Goal: Information Seeking & Learning: Learn about a topic

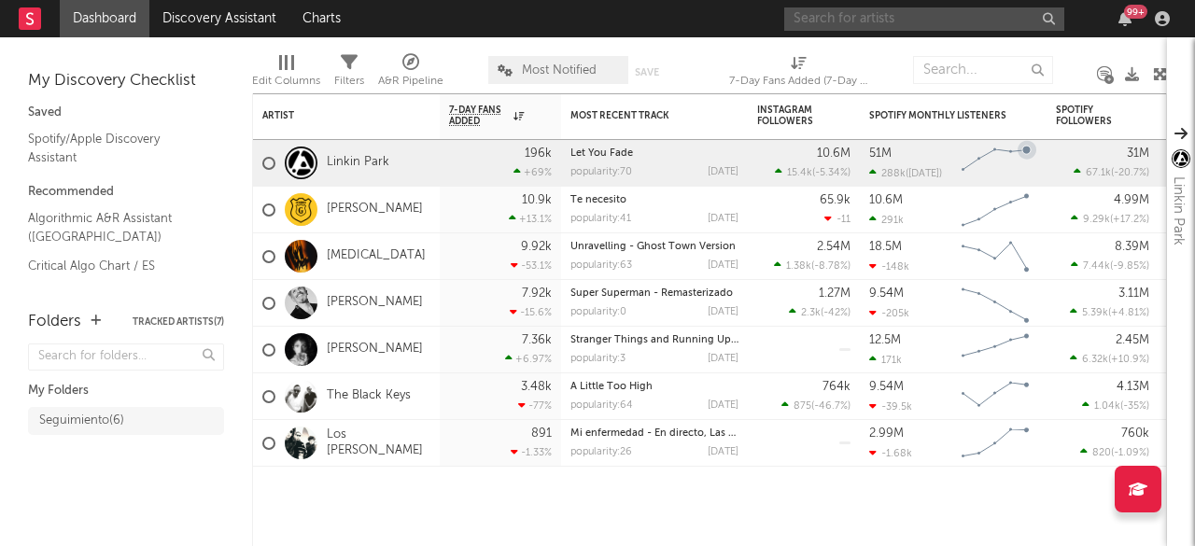
click at [837, 21] on input "text" at bounding box center [924, 18] width 280 height 23
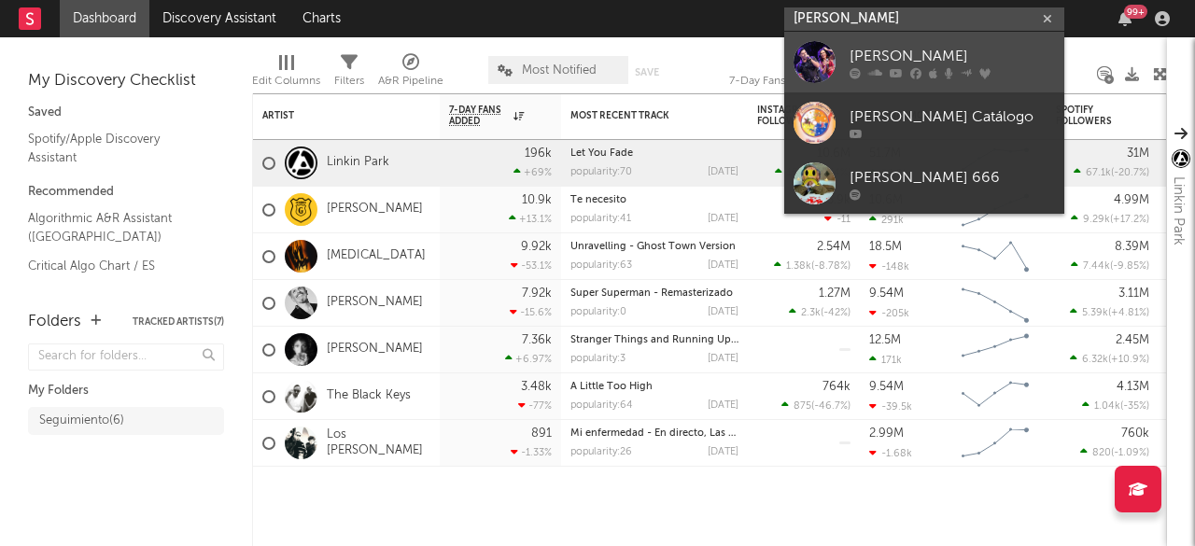
type input "[PERSON_NAME]"
click at [902, 60] on div "[PERSON_NAME]" at bounding box center [951, 56] width 205 height 22
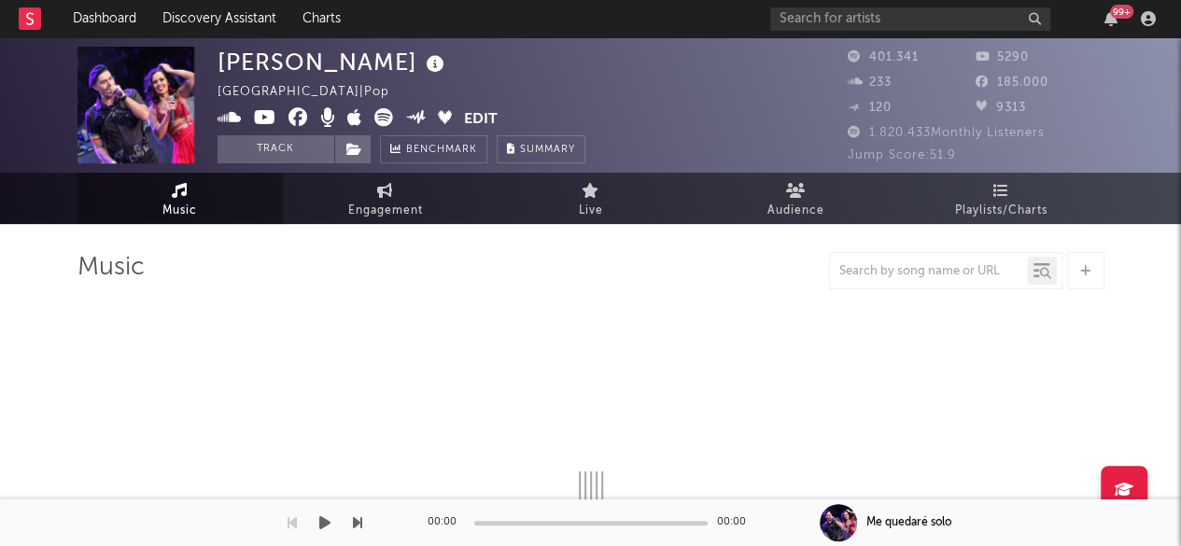
select select "6m"
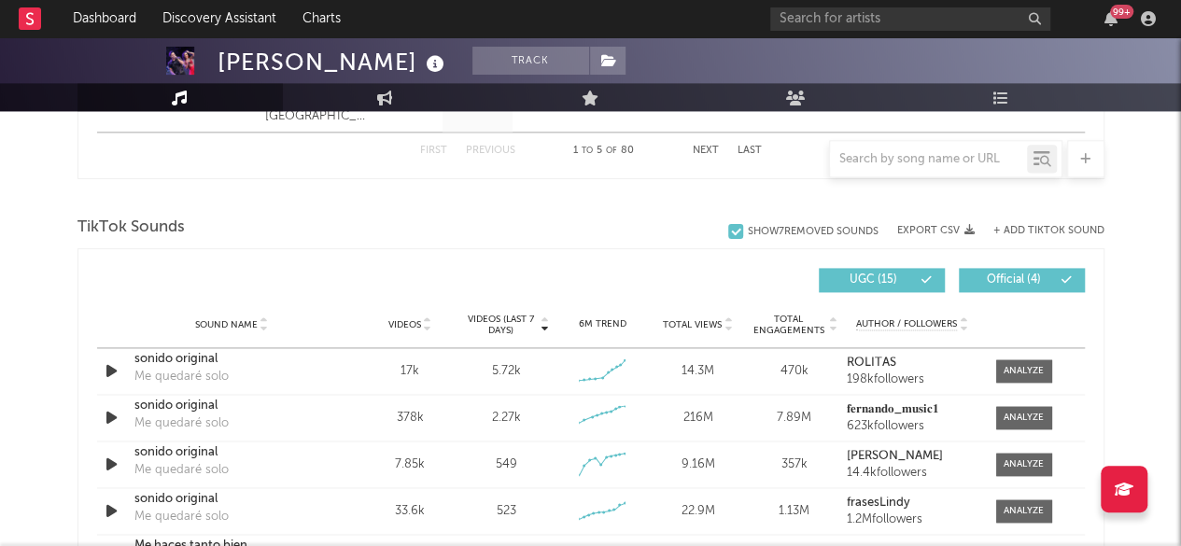
scroll to position [1213, 0]
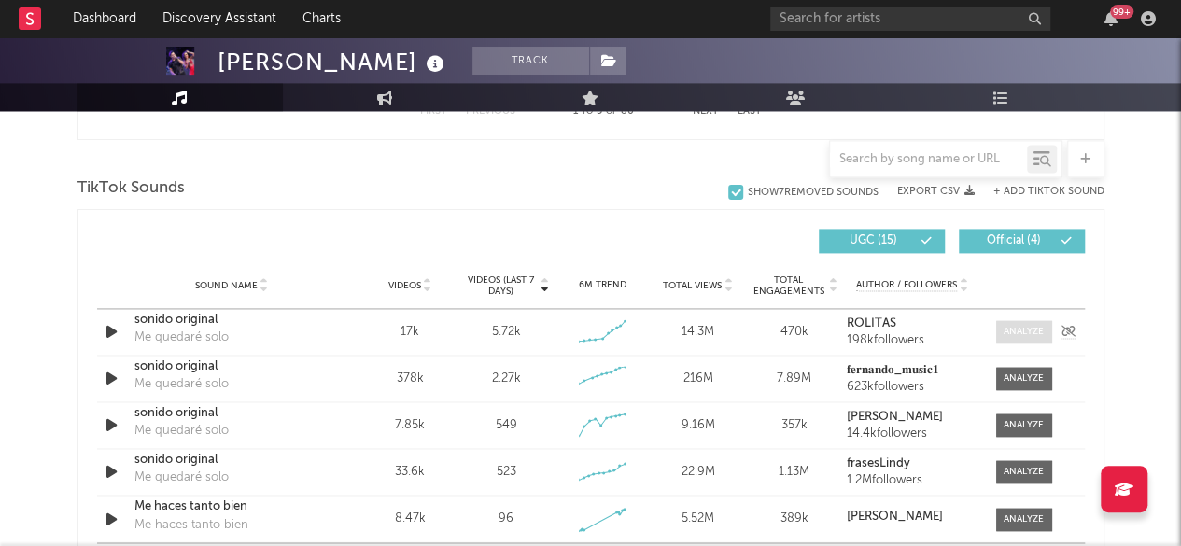
click at [1017, 337] on span at bounding box center [1024, 331] width 56 height 23
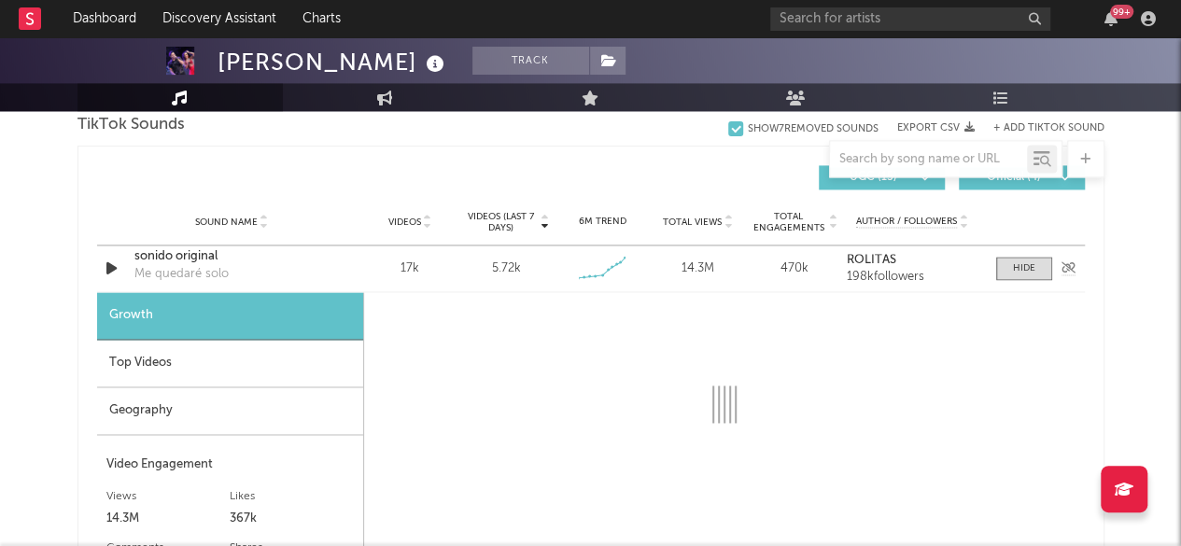
scroll to position [1307, 0]
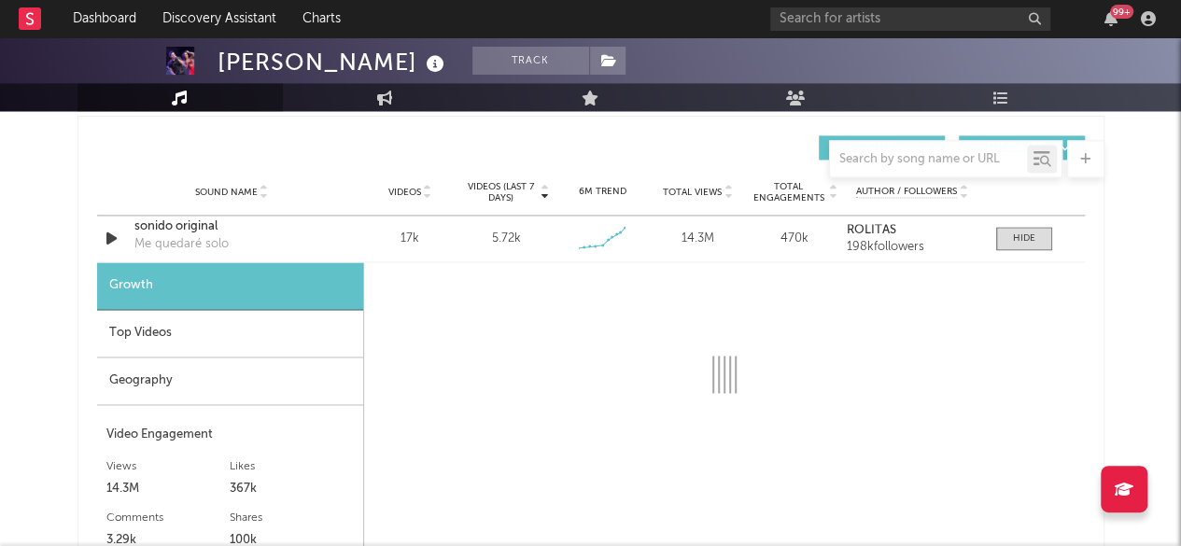
click at [153, 387] on div "Geography" at bounding box center [230, 381] width 266 height 48
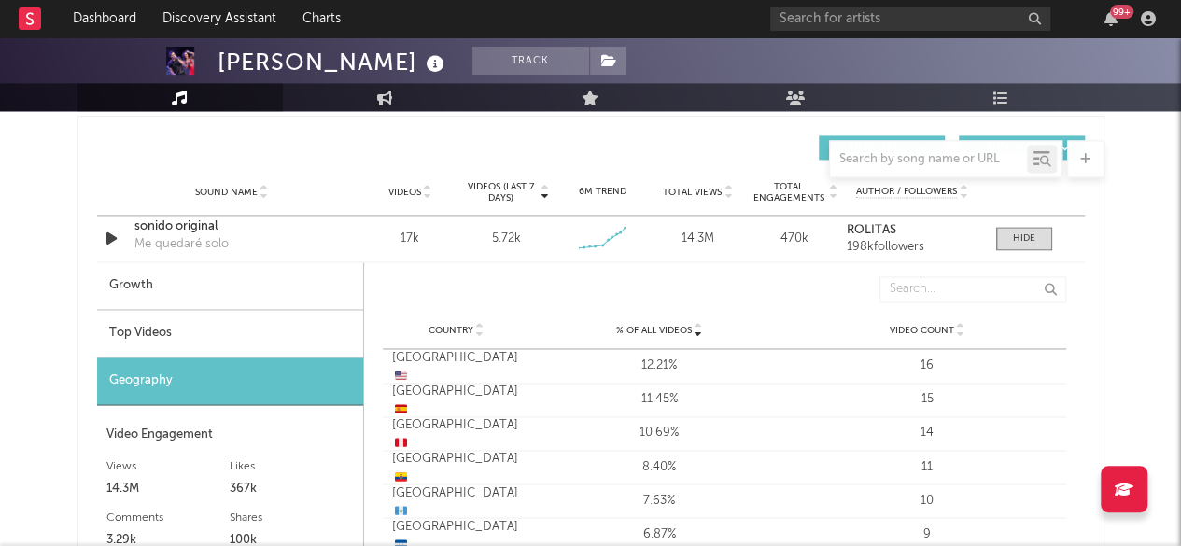
click at [175, 333] on div "Top Videos" at bounding box center [230, 334] width 266 height 48
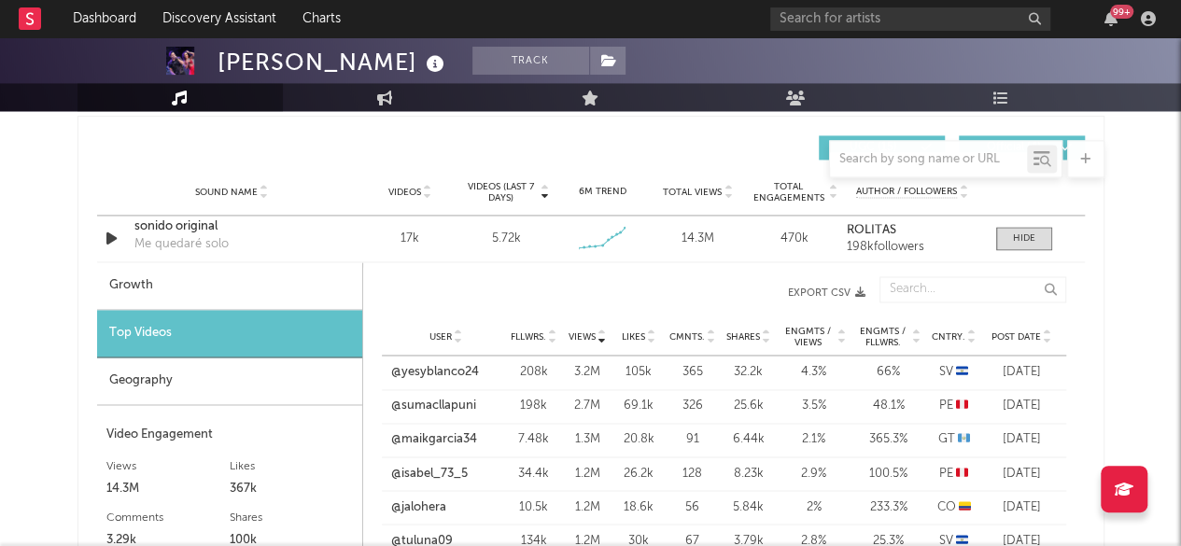
click at [974, 331] on icon at bounding box center [971, 332] width 9 height 7
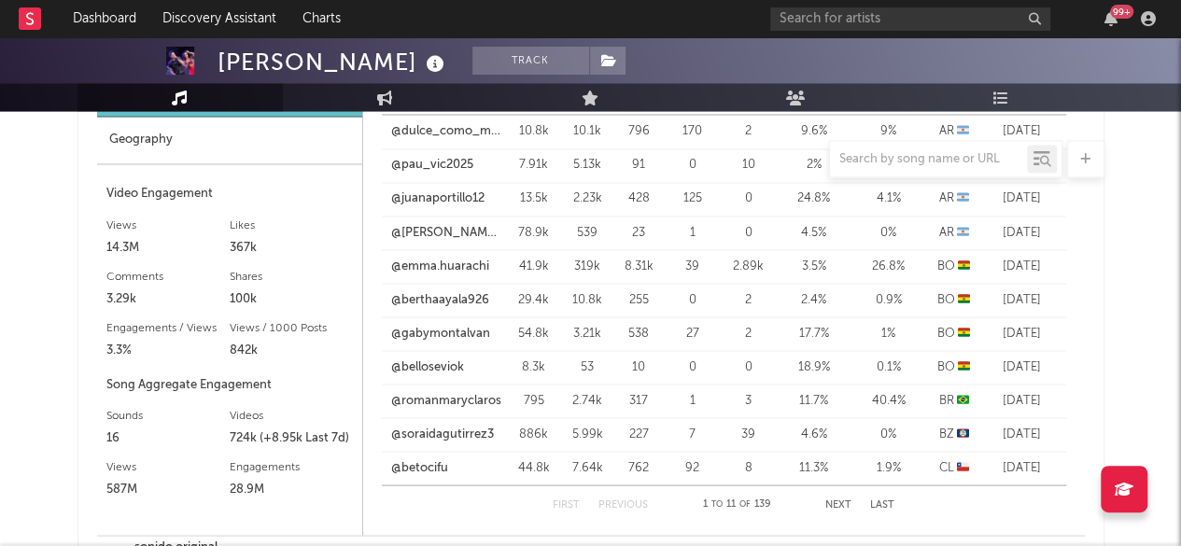
scroll to position [1587, 0]
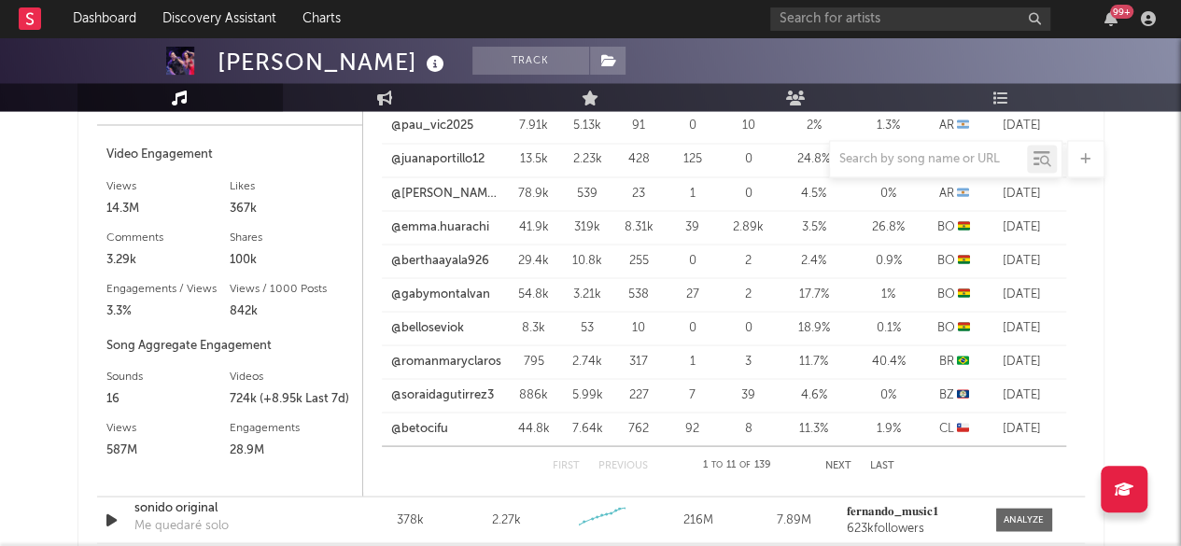
click at [842, 460] on button "Next" at bounding box center [838, 465] width 26 height 10
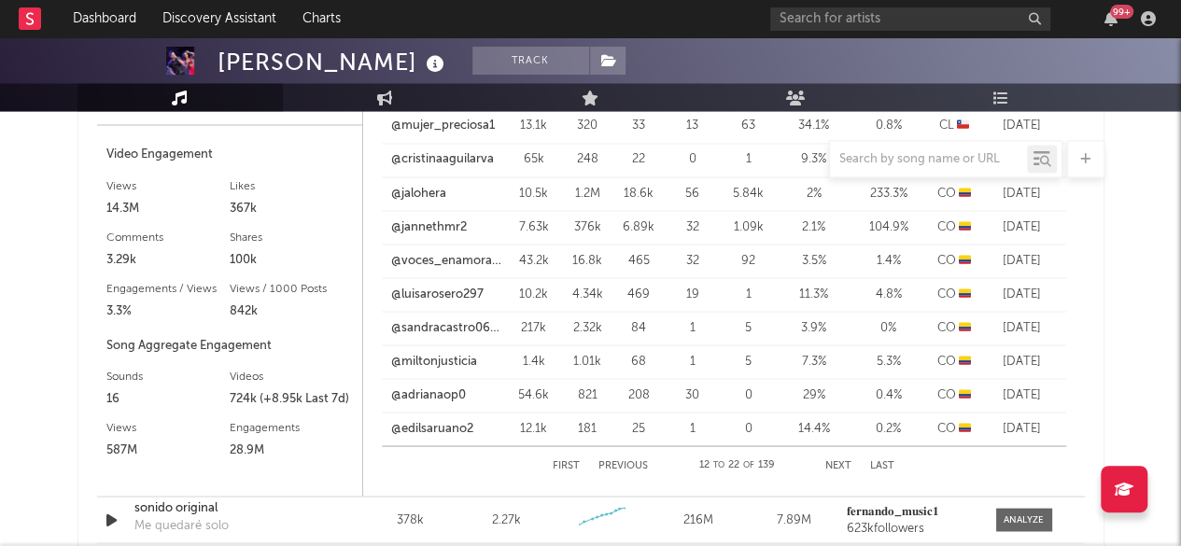
click at [842, 460] on button "Next" at bounding box center [838, 465] width 26 height 10
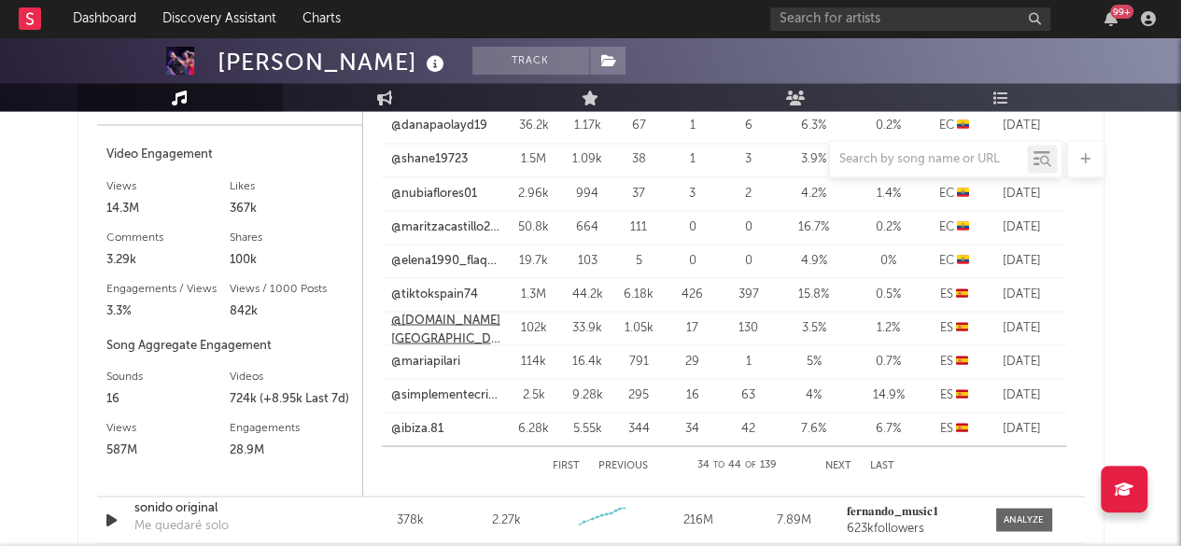
click at [444, 325] on link "@[DOMAIN_NAME][GEOGRAPHIC_DATA]" at bounding box center [446, 329] width 110 height 36
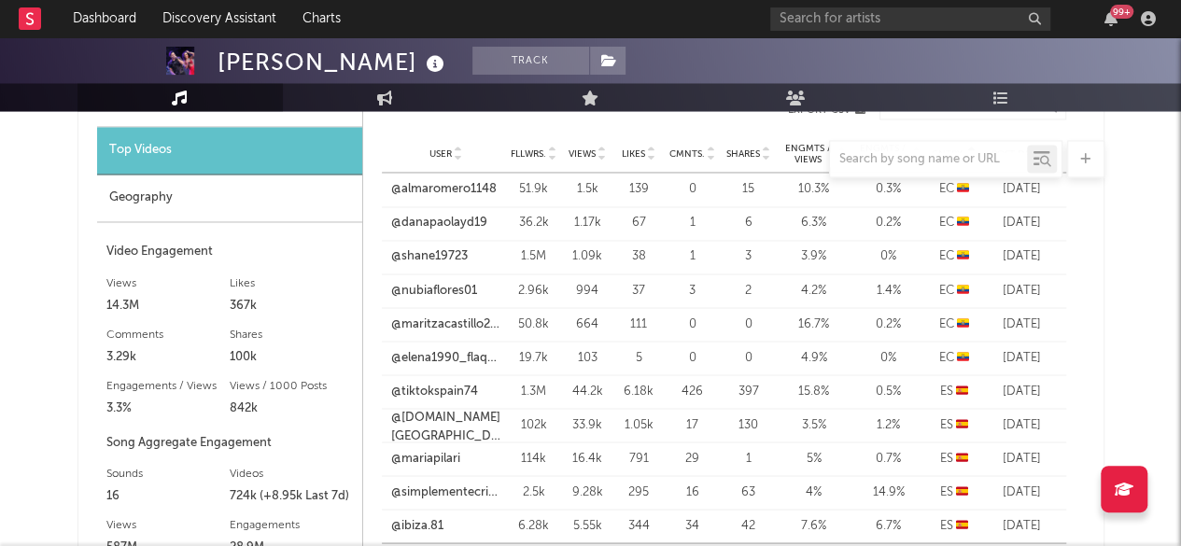
scroll to position [1400, 0]
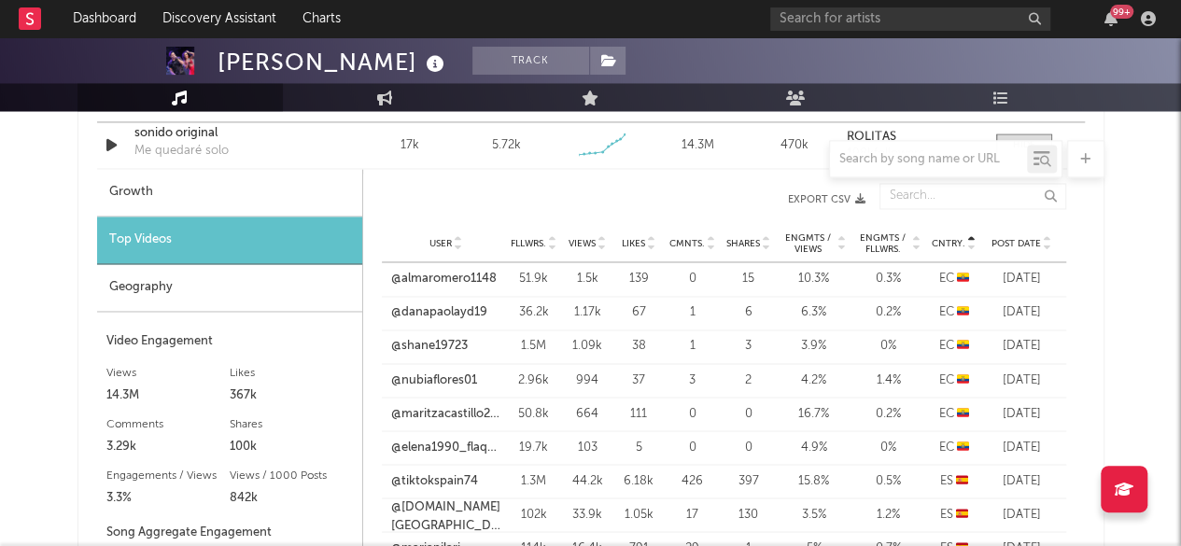
click at [603, 244] on icon at bounding box center [601, 247] width 9 height 7
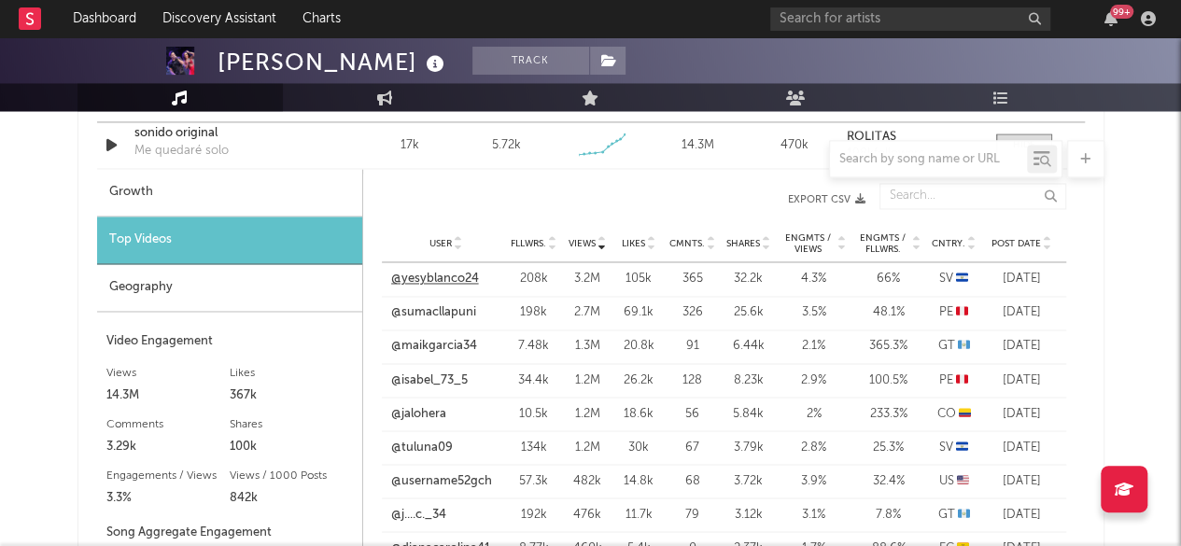
click at [442, 277] on link "@yesyblanco24" at bounding box center [435, 279] width 88 height 19
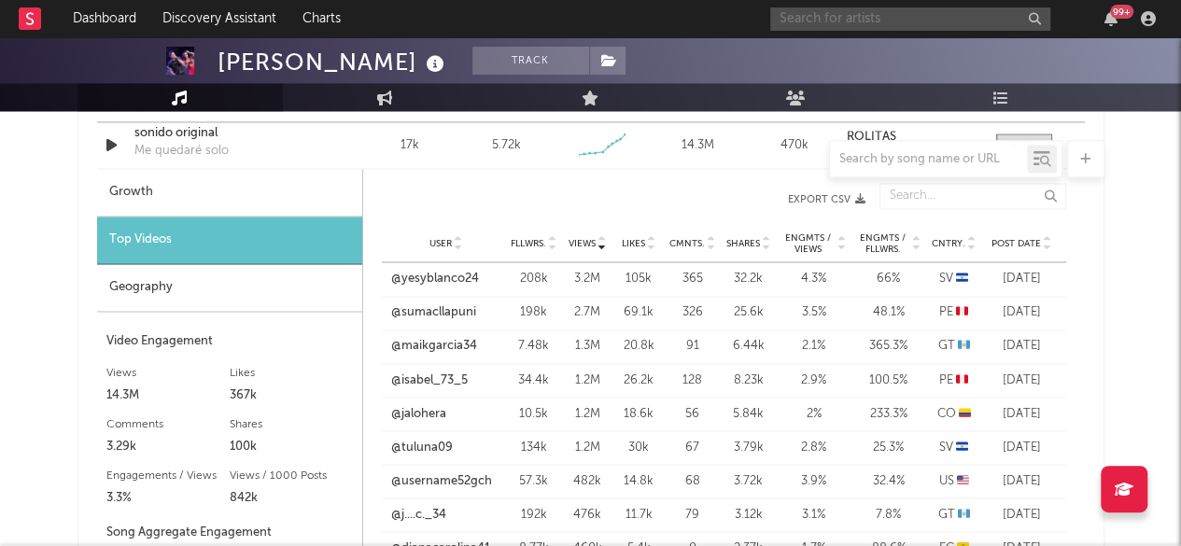
click at [909, 19] on input "text" at bounding box center [910, 18] width 280 height 23
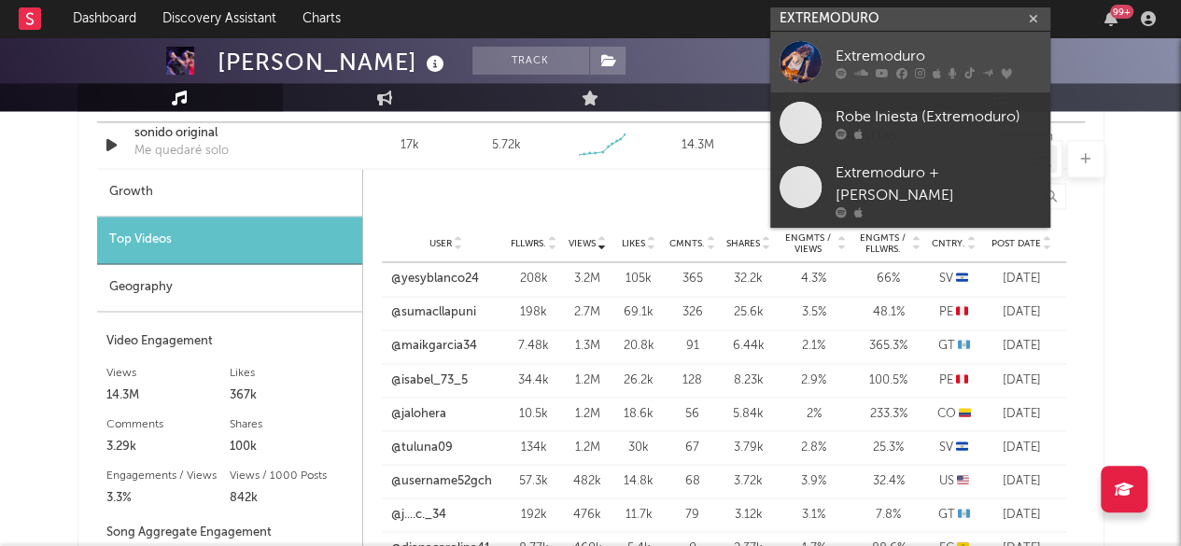
type input "EXTREMODURO"
click at [881, 56] on div "Extremoduro" at bounding box center [937, 56] width 205 height 22
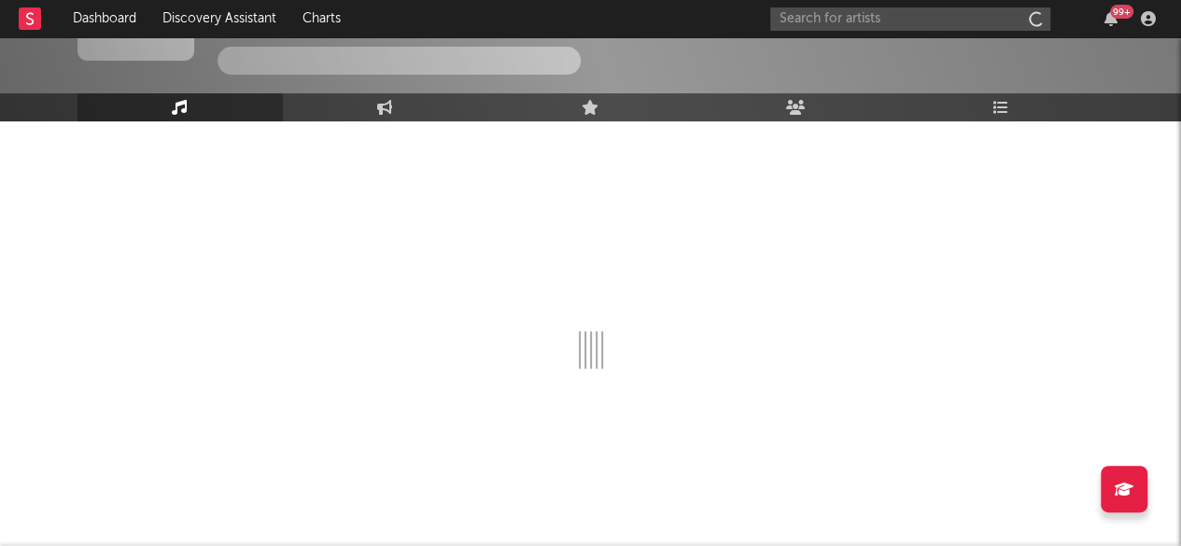
scroll to position [103, 0]
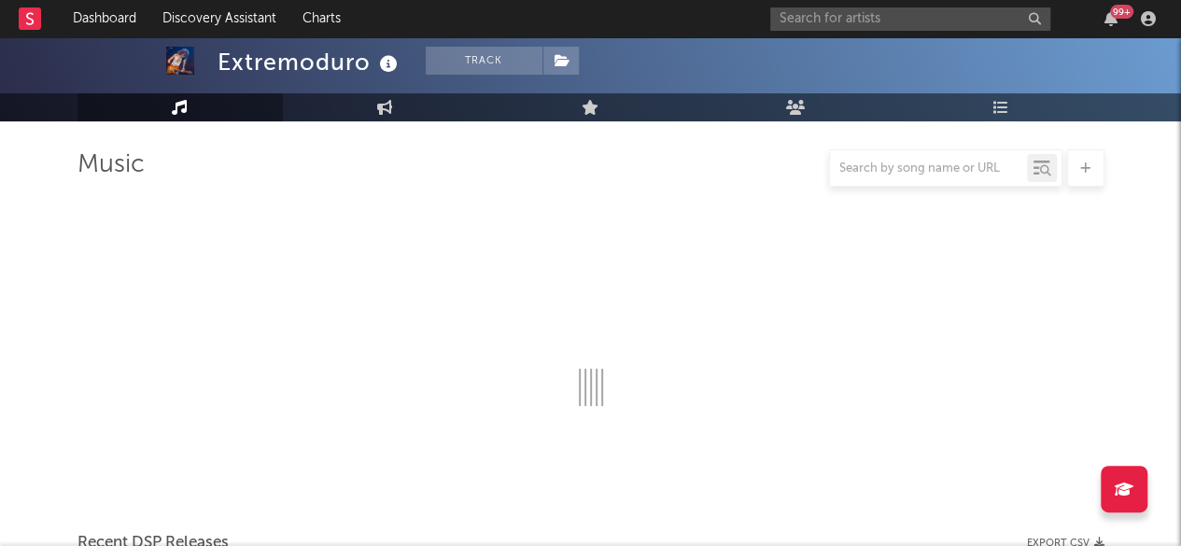
select select "6m"
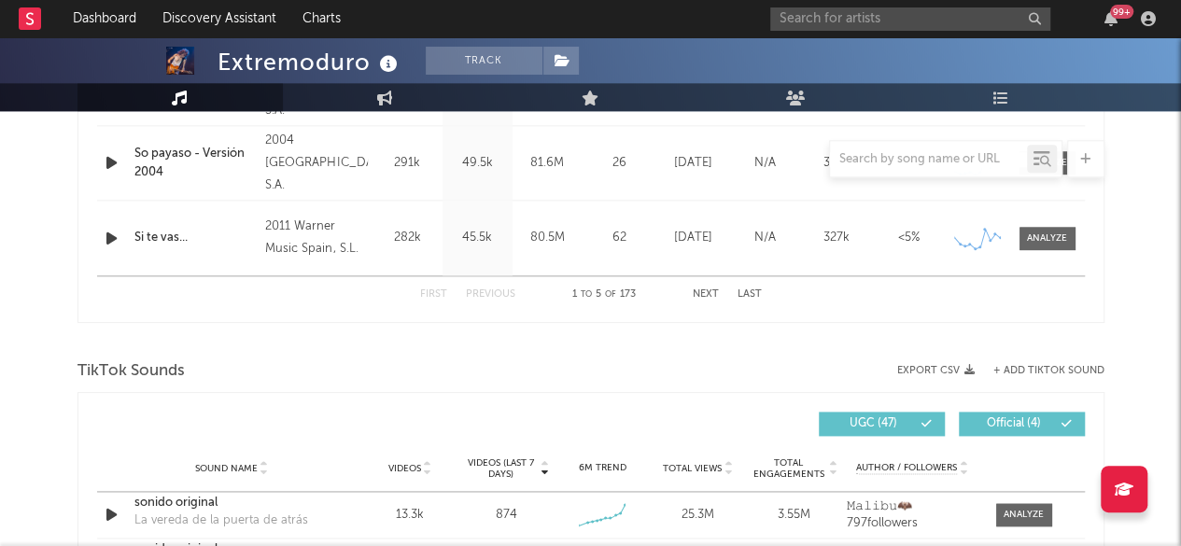
scroll to position [1120, 0]
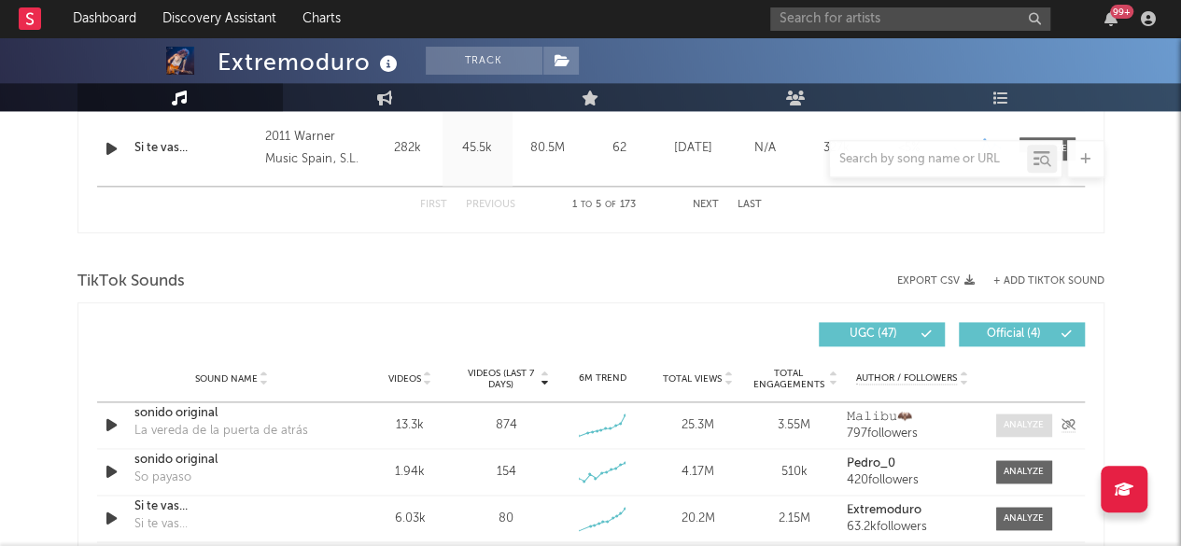
click at [1038, 421] on div at bounding box center [1023, 425] width 40 height 14
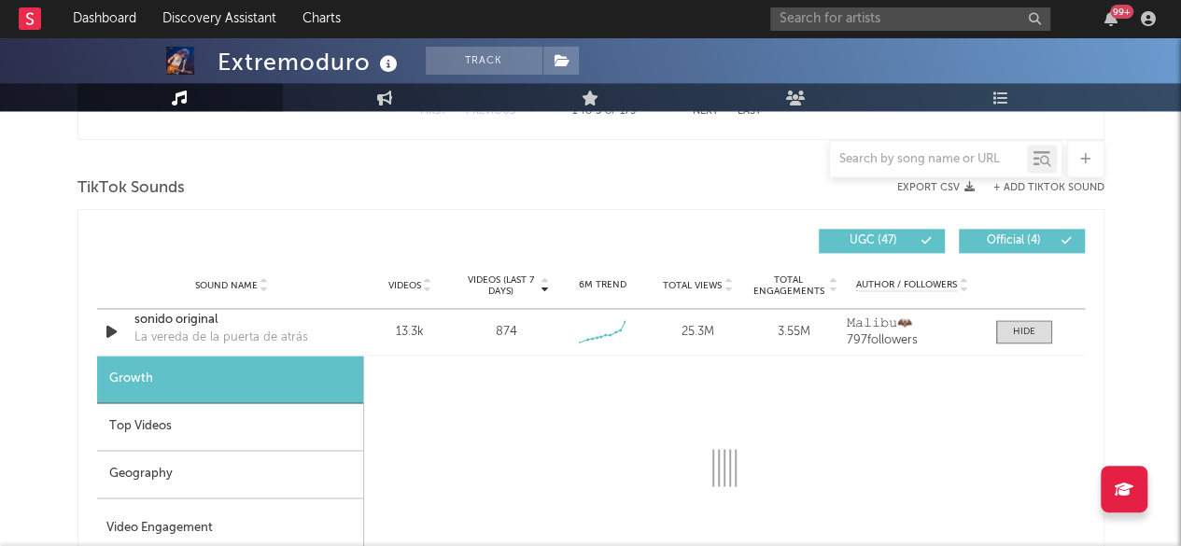
scroll to position [1307, 0]
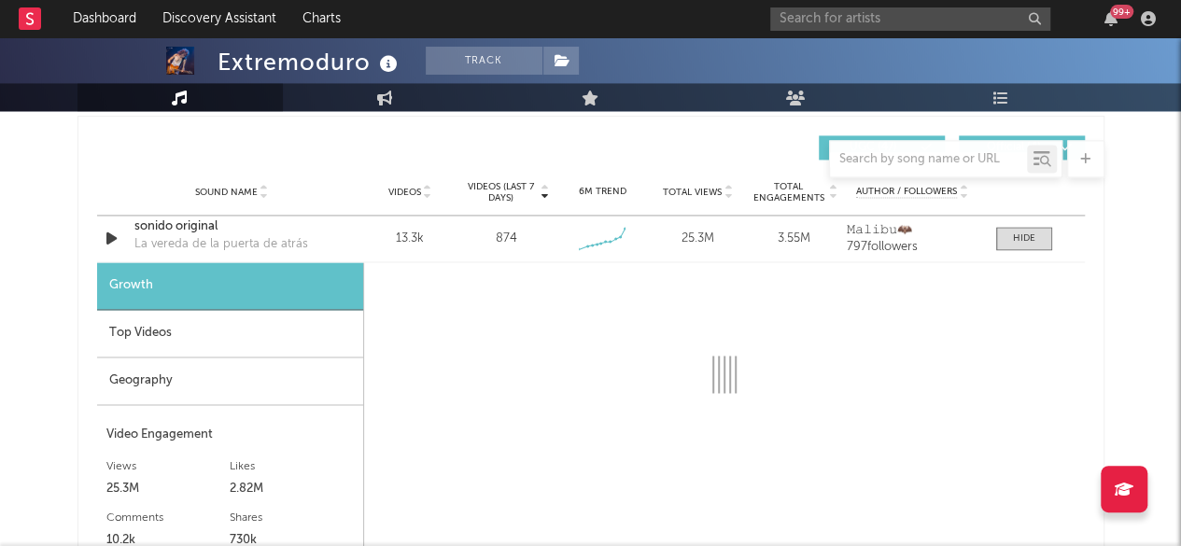
select select "6m"
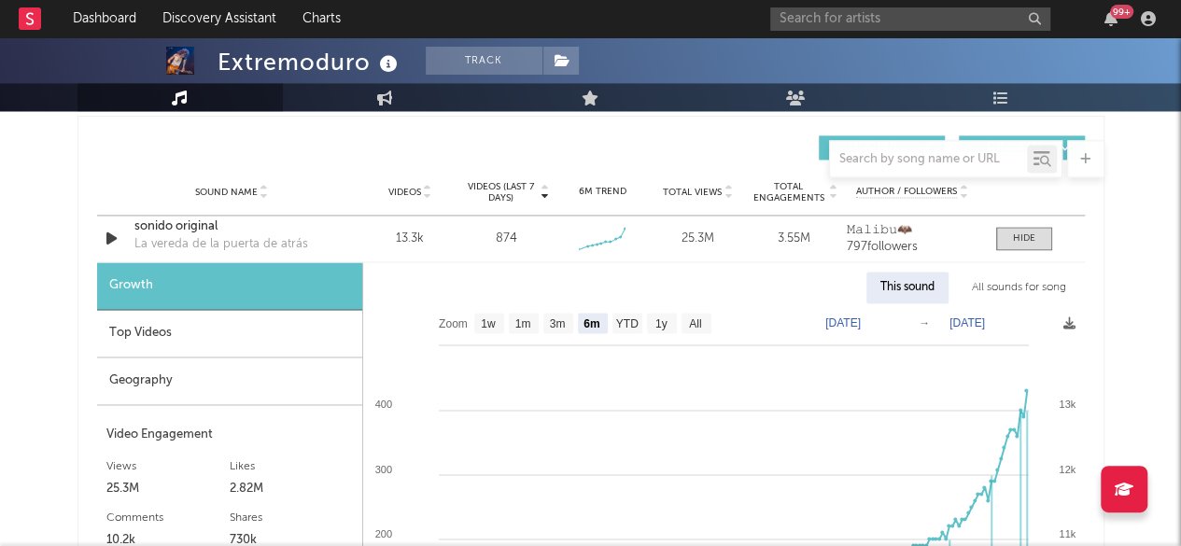
click at [168, 328] on div "Top Videos" at bounding box center [229, 334] width 265 height 48
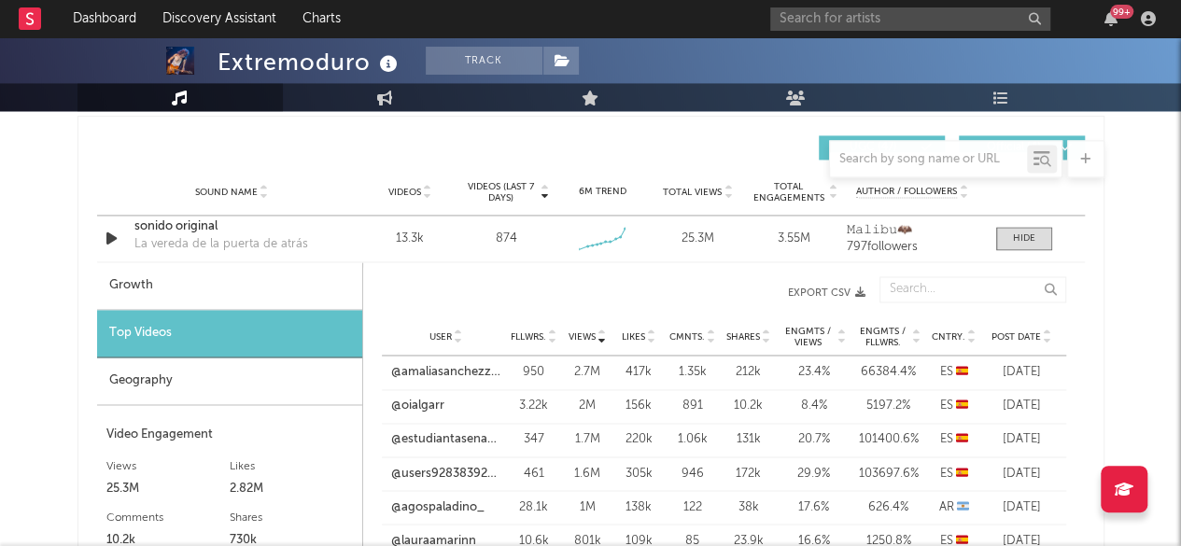
click at [140, 377] on div "Geography" at bounding box center [229, 381] width 265 height 48
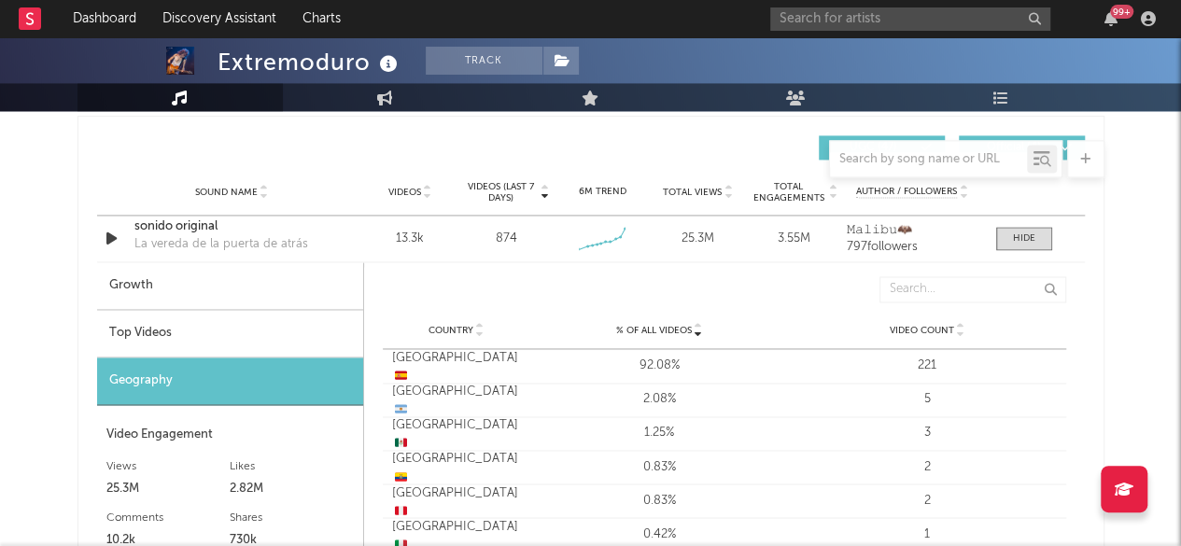
click at [146, 333] on div "Top Videos" at bounding box center [230, 334] width 266 height 48
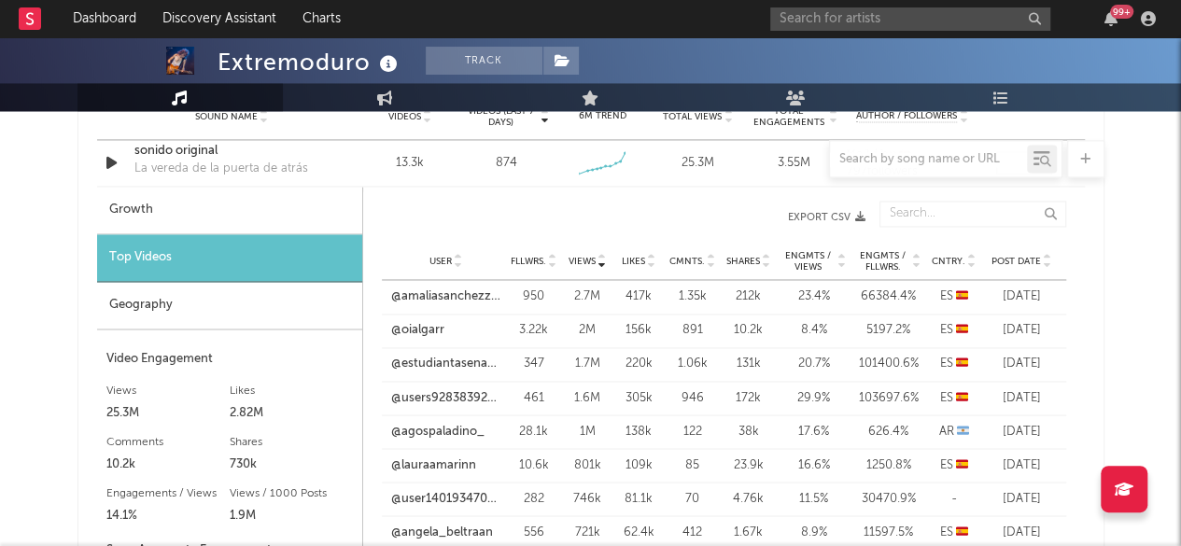
scroll to position [1400, 0]
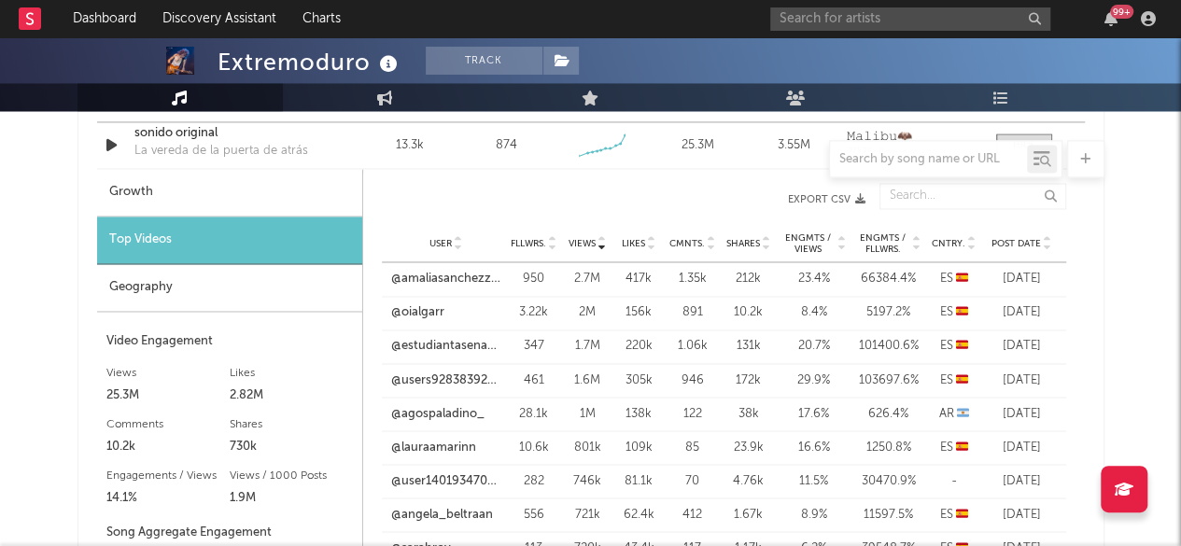
click at [973, 239] on icon at bounding box center [971, 239] width 9 height 7
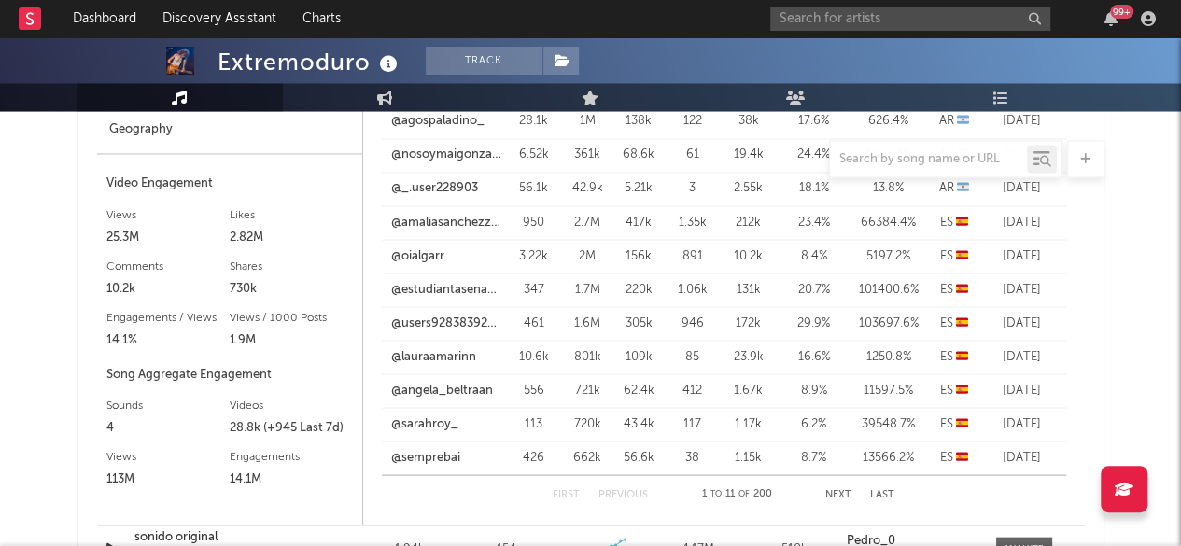
scroll to position [1587, 0]
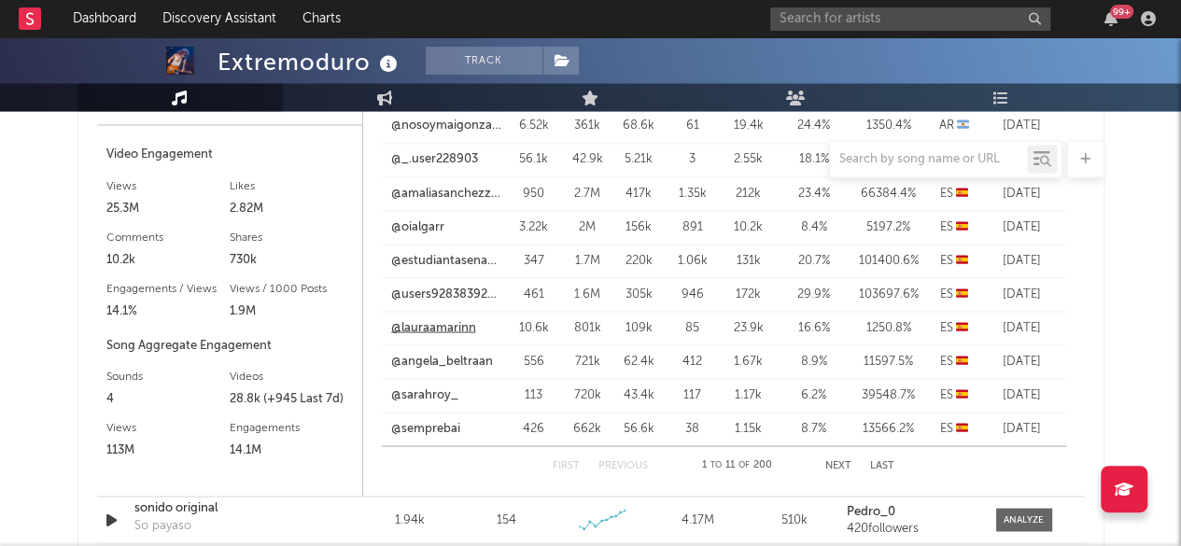
click at [437, 318] on link "@lauraamarinn" at bounding box center [433, 327] width 85 height 19
click at [439, 360] on link "@angela_beltraan" at bounding box center [442, 361] width 102 height 19
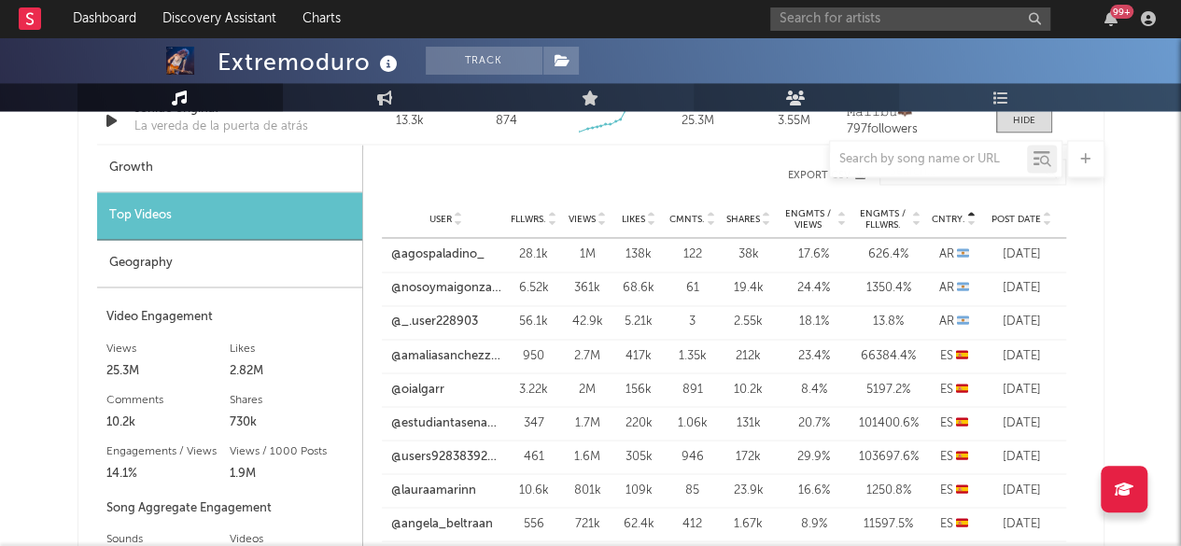
scroll to position [1307, 0]
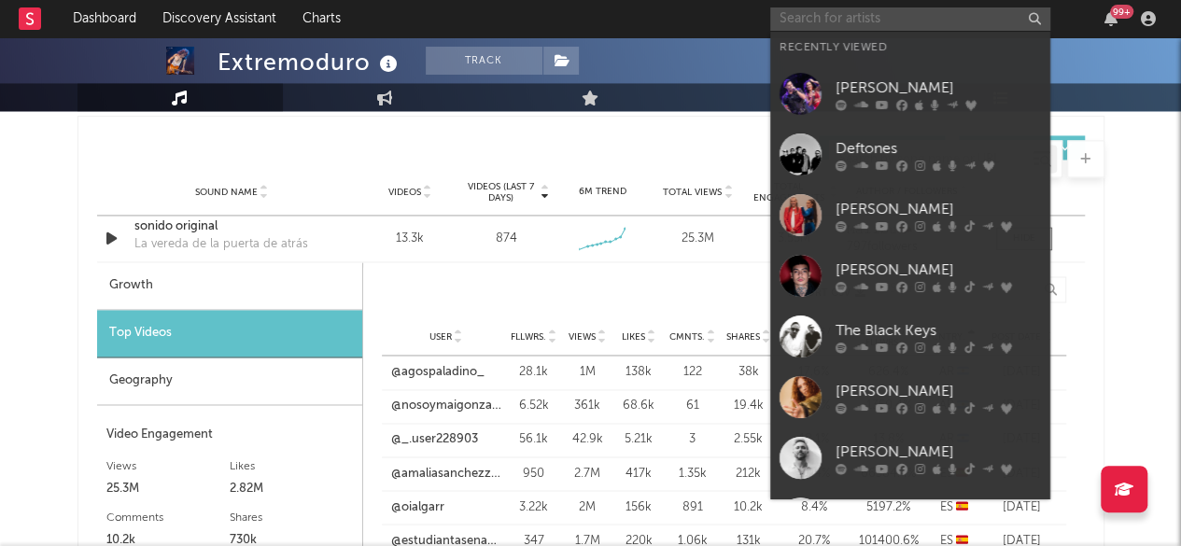
click at [840, 17] on input "text" at bounding box center [910, 18] width 280 height 23
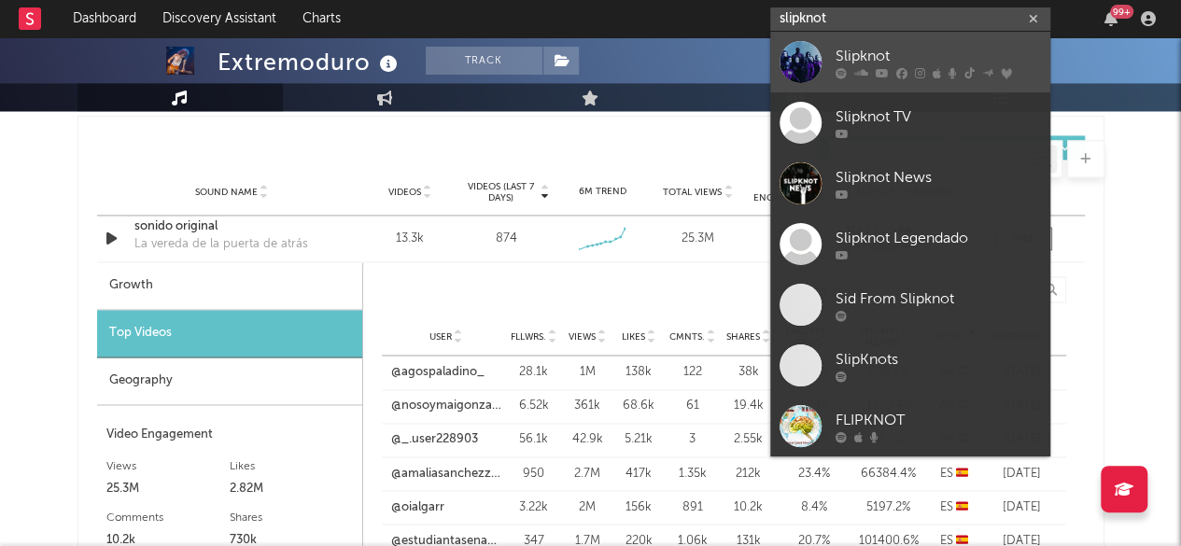
type input "slipknot"
click at [861, 47] on div "Slipknot" at bounding box center [937, 56] width 205 height 22
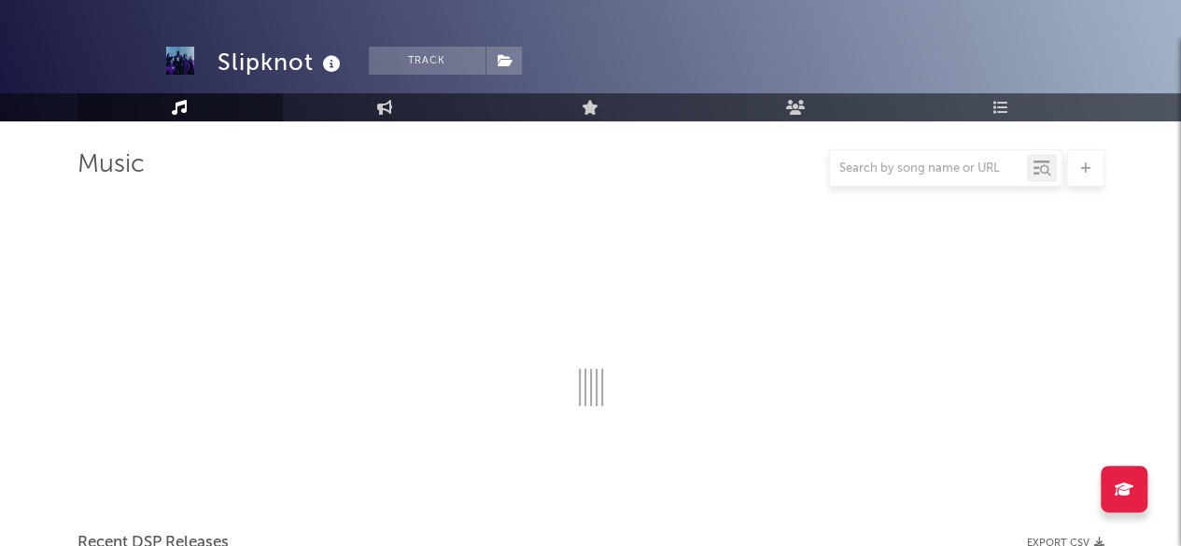
scroll to position [1307, 0]
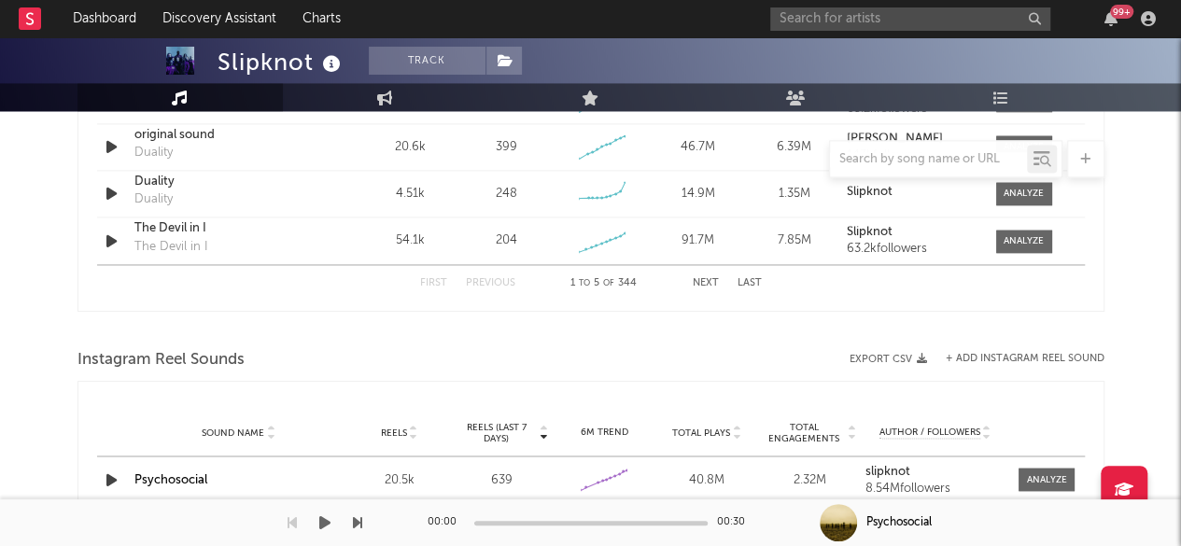
select select "6m"
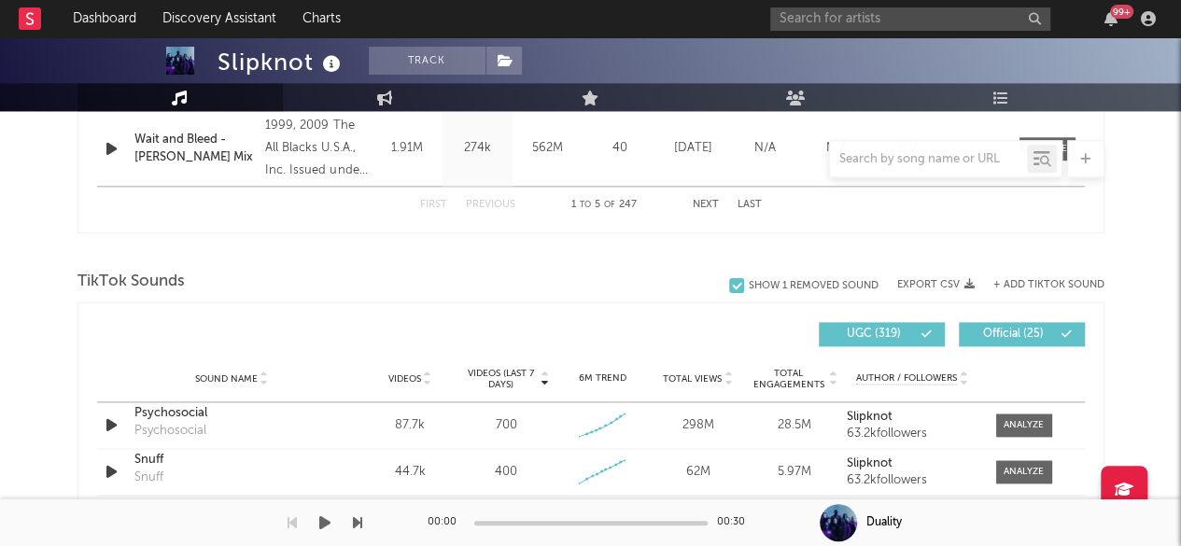
scroll to position [1213, 0]
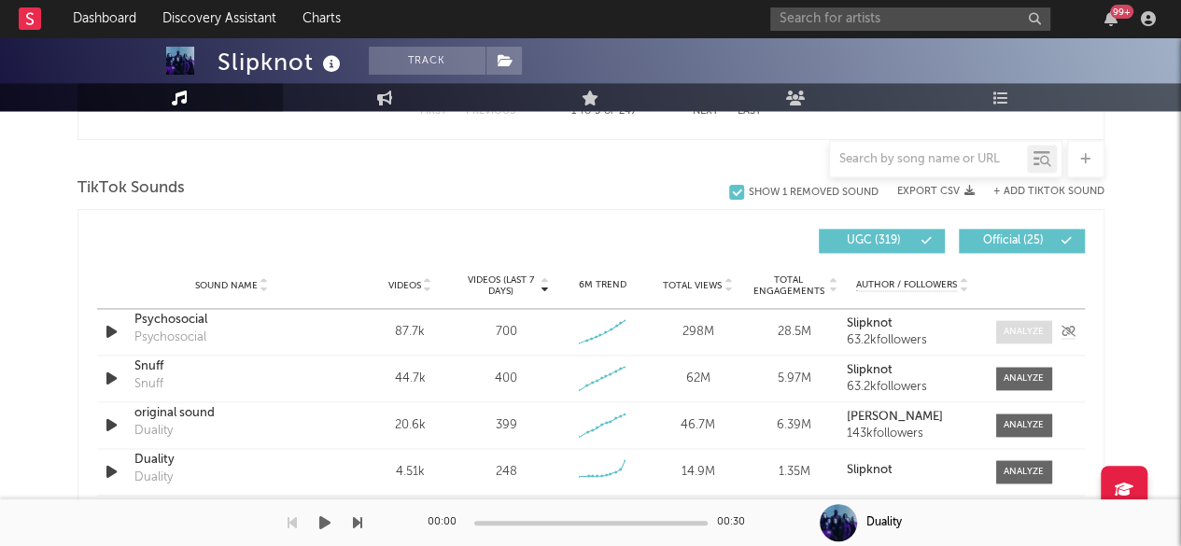
click at [1006, 320] on span at bounding box center [1024, 331] width 56 height 23
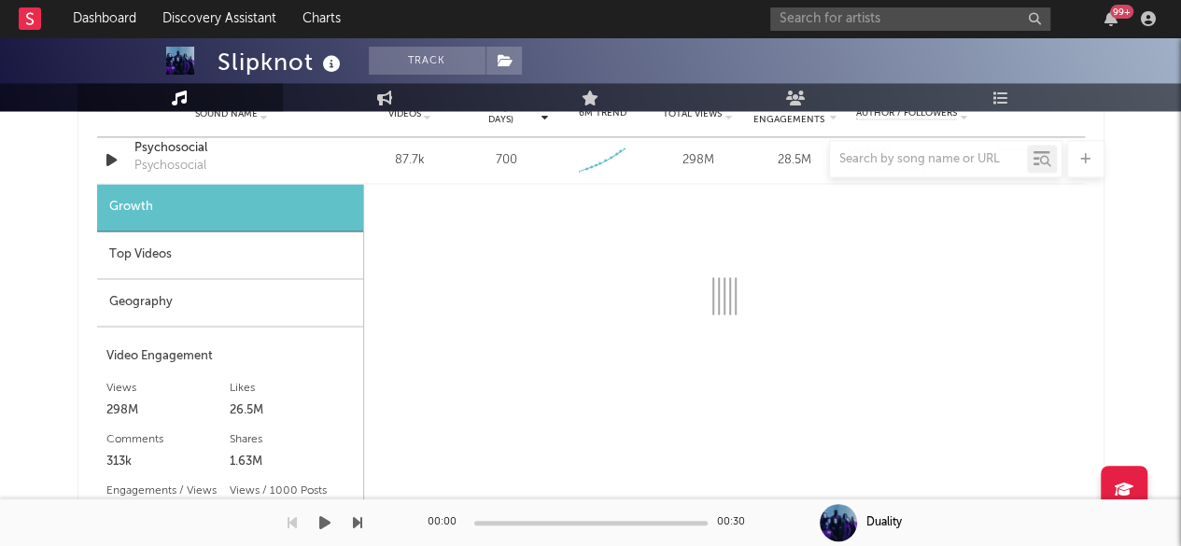
scroll to position [1400, 0]
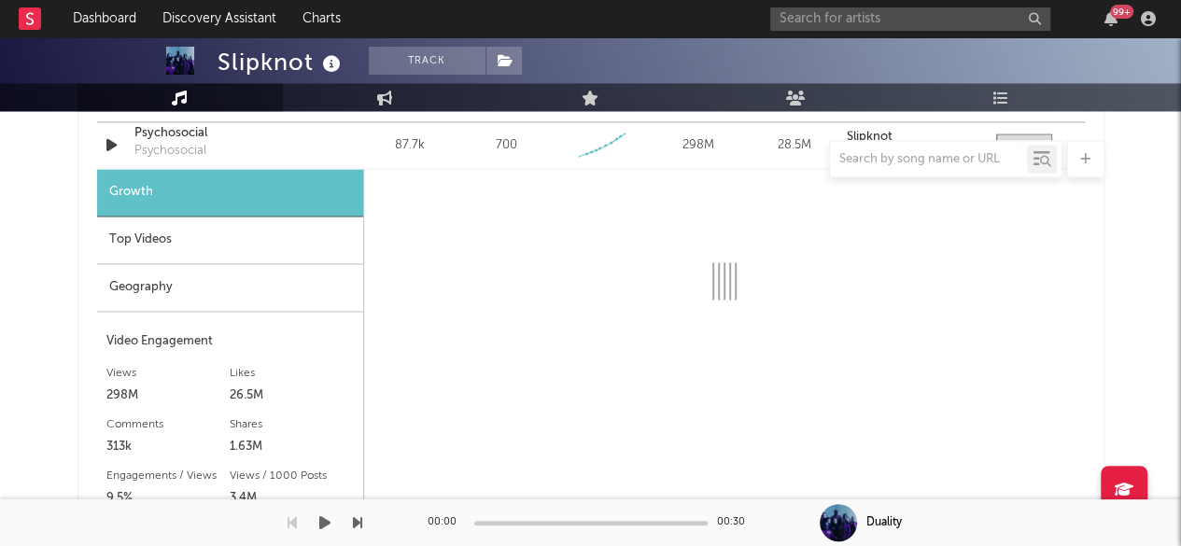
click at [161, 281] on div "Geography" at bounding box center [230, 288] width 266 height 48
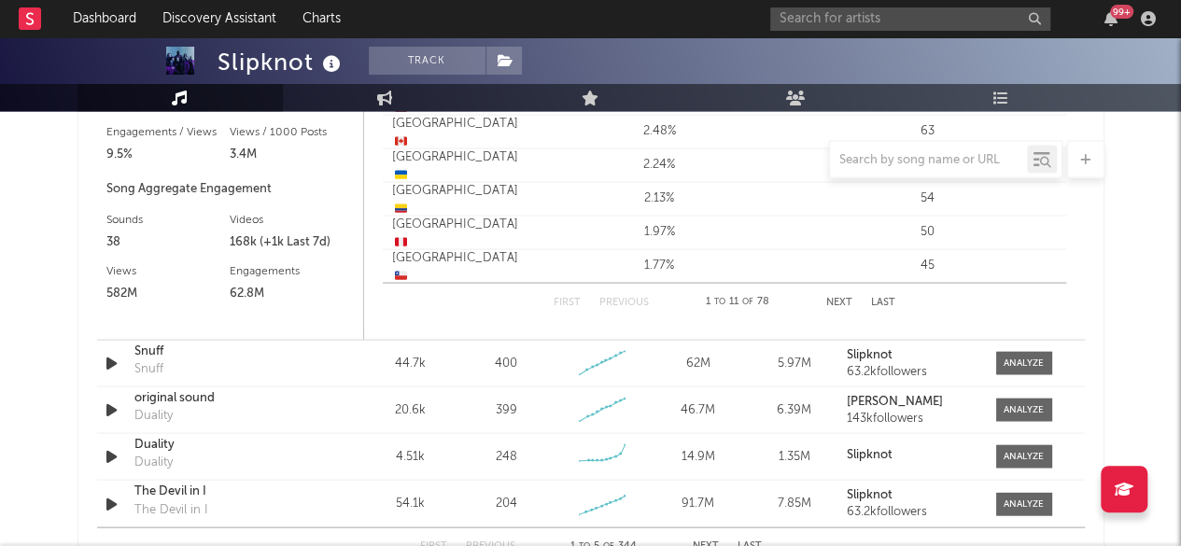
scroll to position [1773, 0]
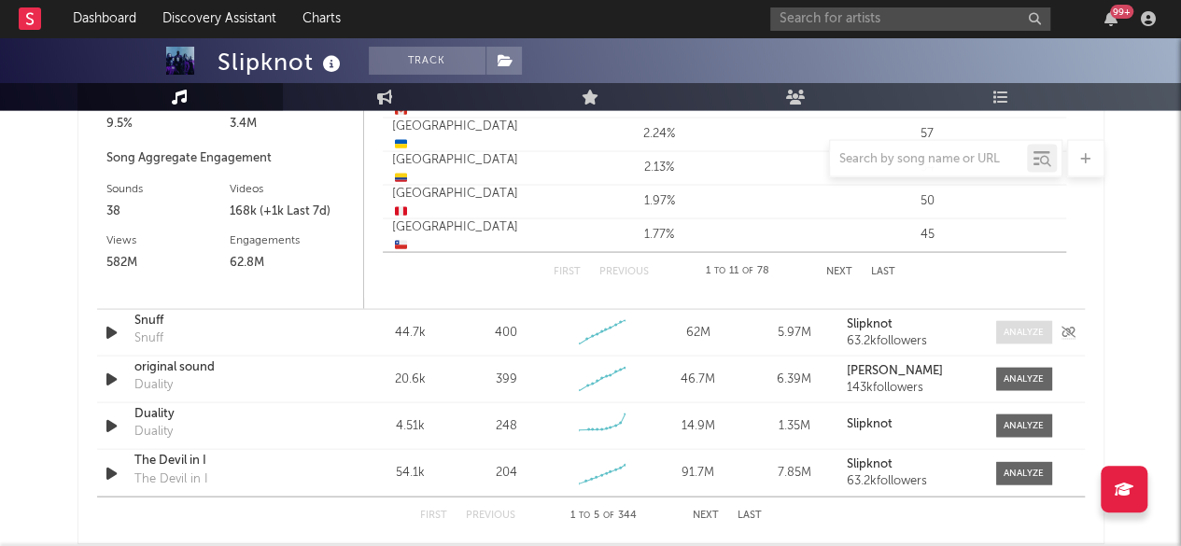
click at [1027, 335] on div at bounding box center [1023, 333] width 40 height 14
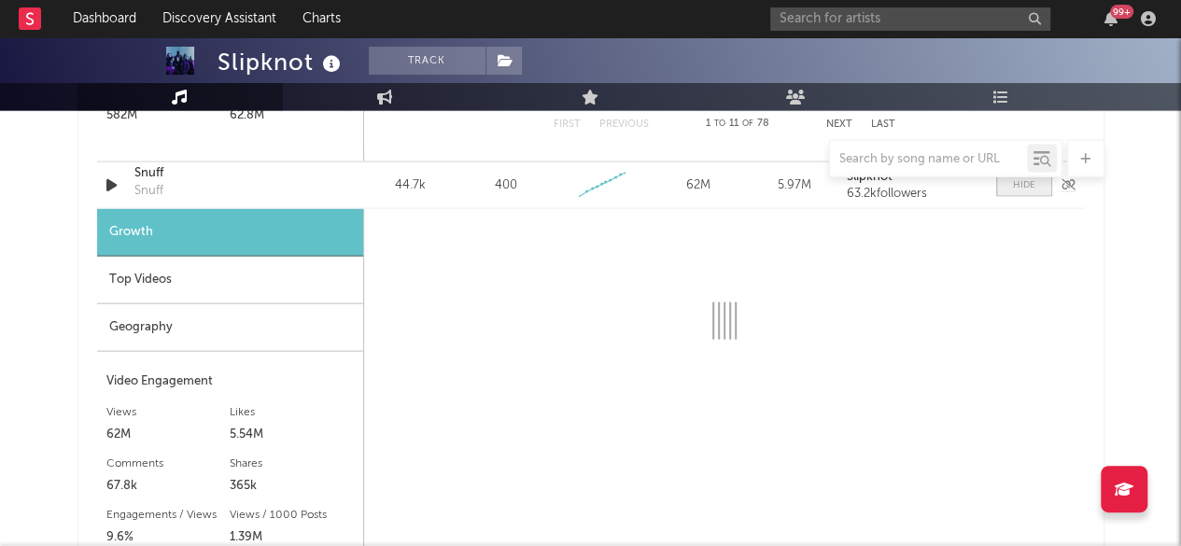
scroll to position [1960, 0]
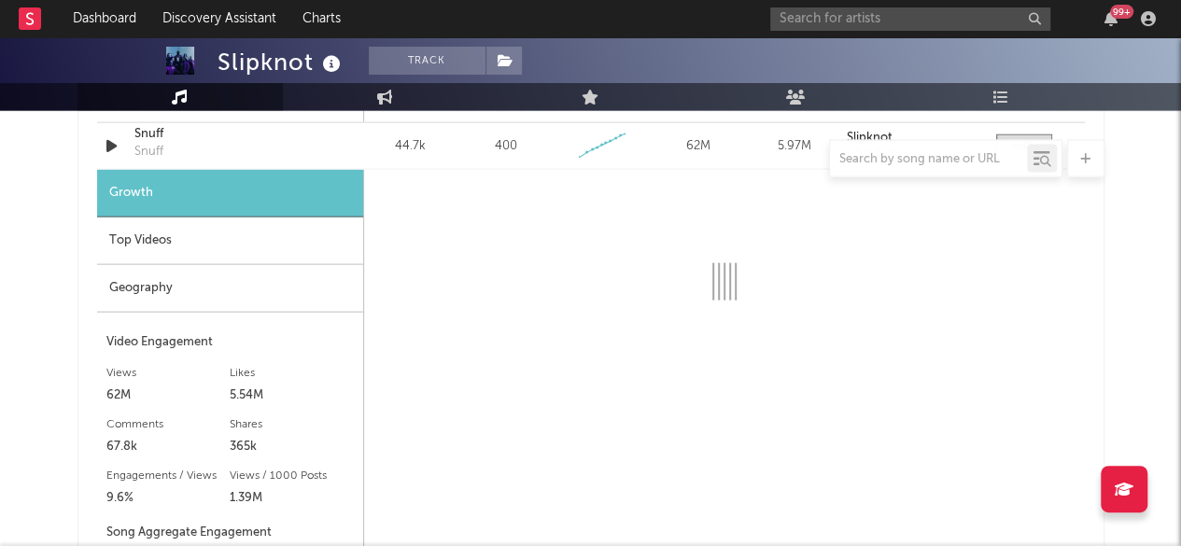
click at [166, 286] on div "Geography" at bounding box center [230, 289] width 266 height 48
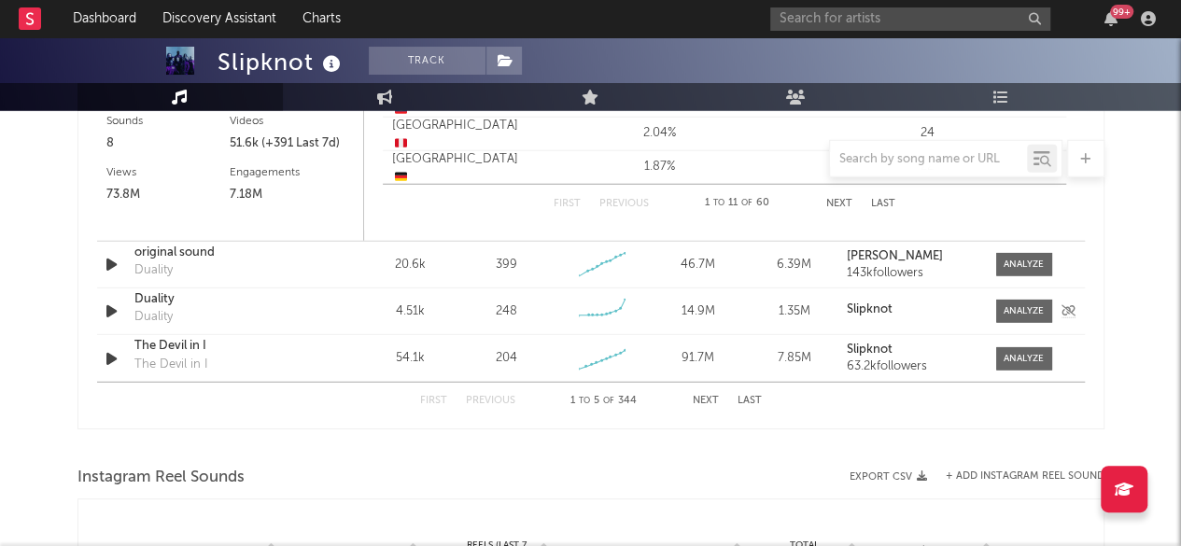
scroll to position [2427, 0]
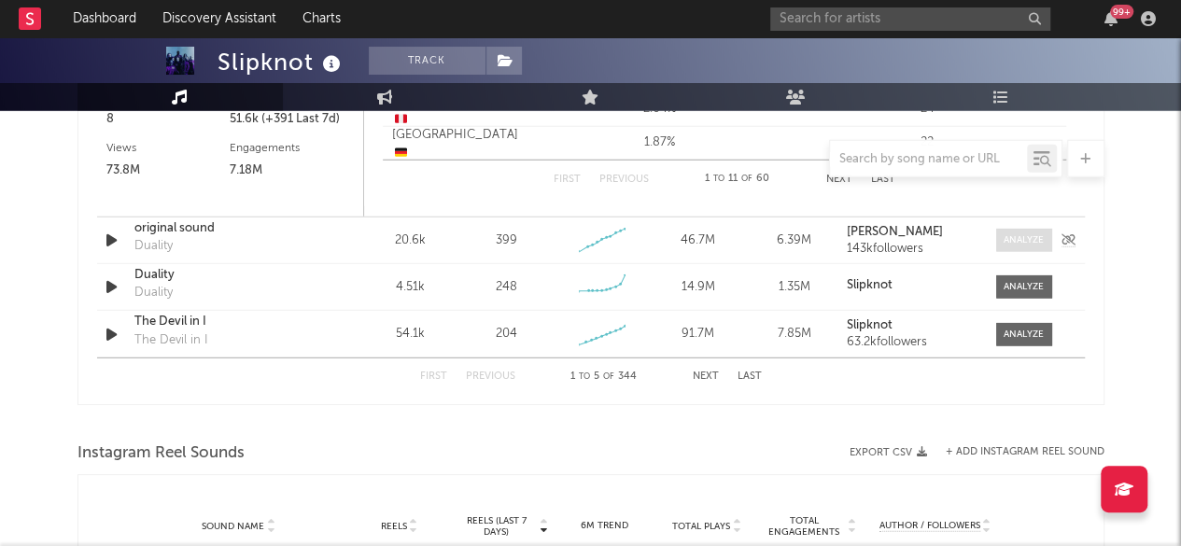
click at [1013, 233] on div at bounding box center [1023, 240] width 40 height 14
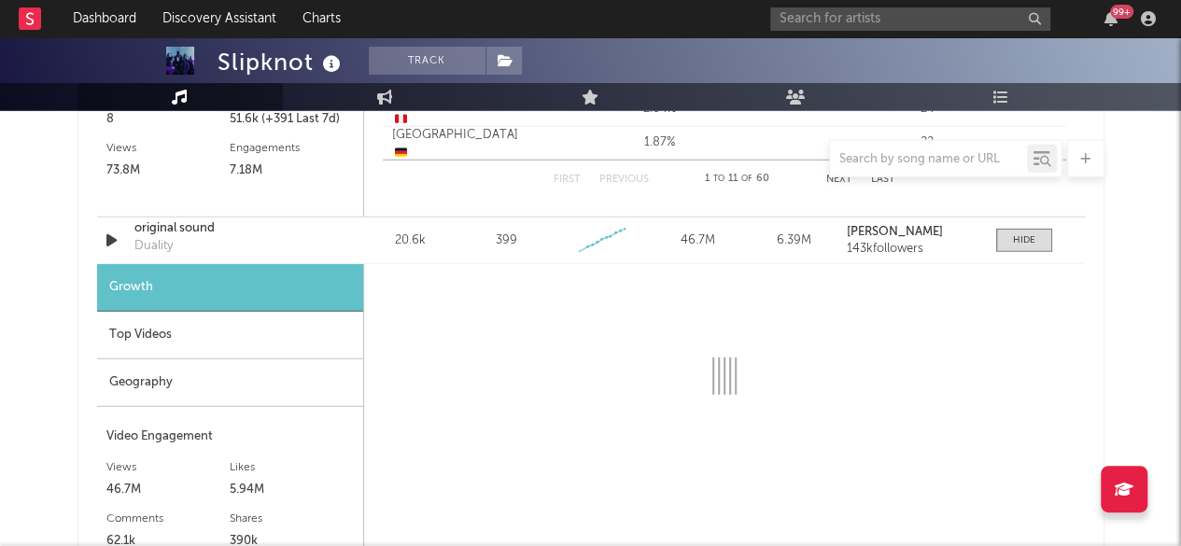
click at [151, 389] on div "Geography" at bounding box center [230, 383] width 266 height 48
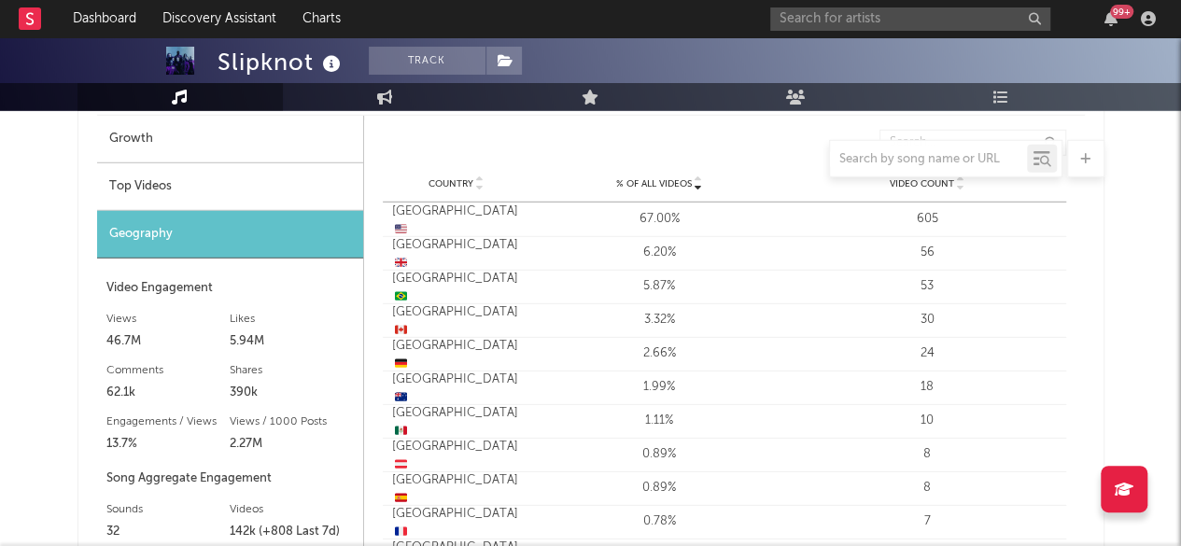
scroll to position [2520, 0]
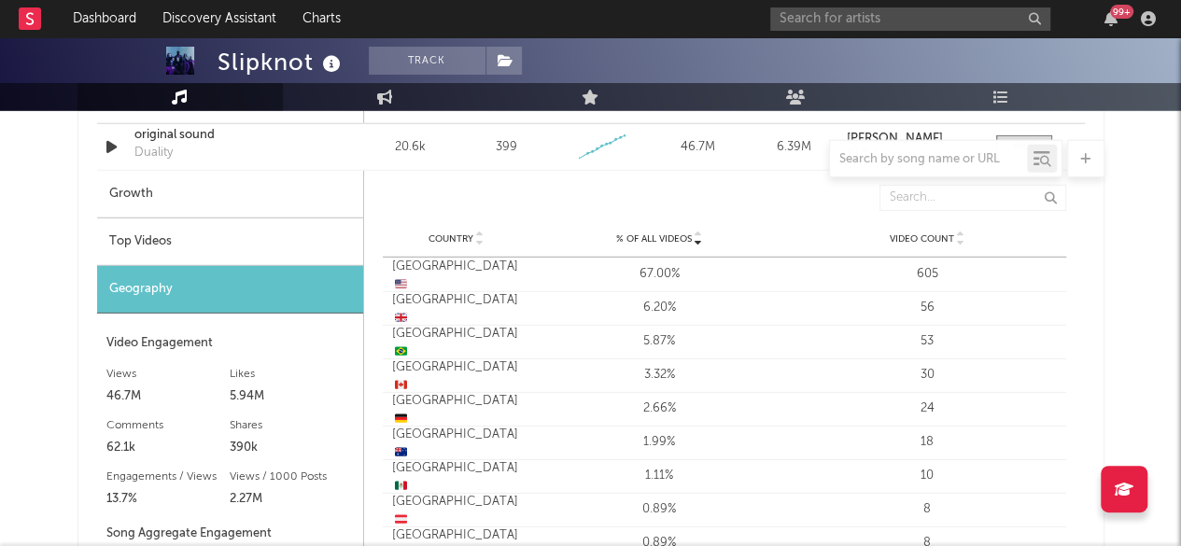
click at [131, 234] on div "Top Videos" at bounding box center [230, 242] width 266 height 48
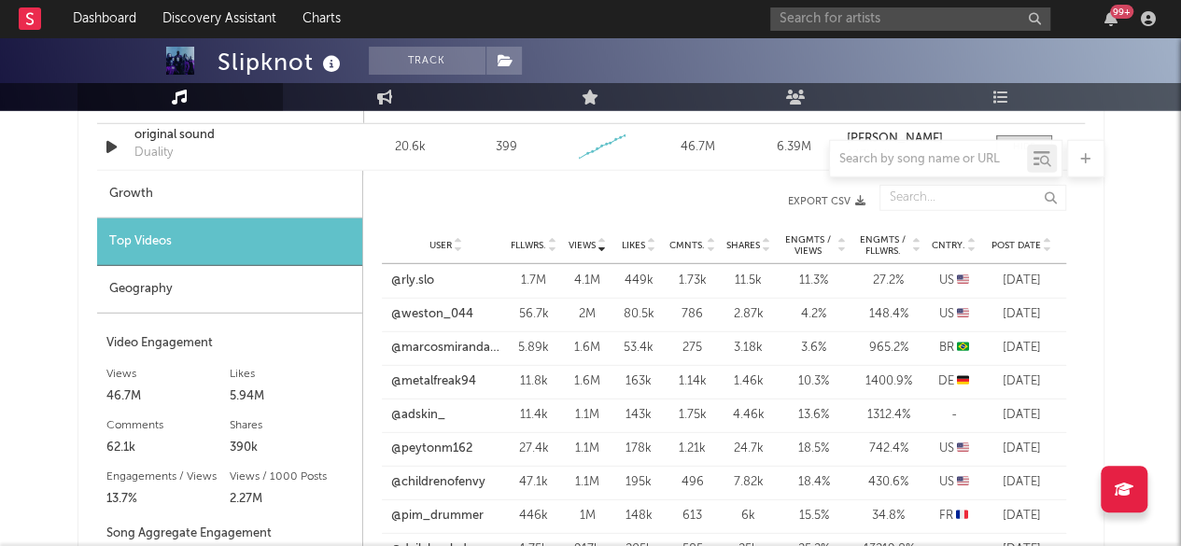
click at [973, 240] on icon at bounding box center [971, 241] width 9 height 7
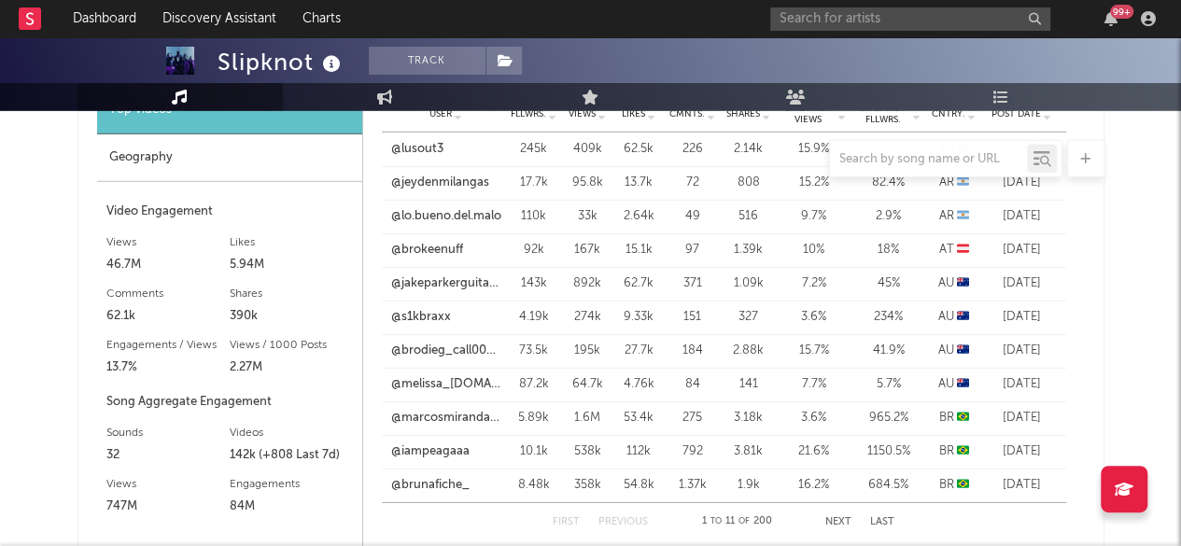
scroll to position [2800, 0]
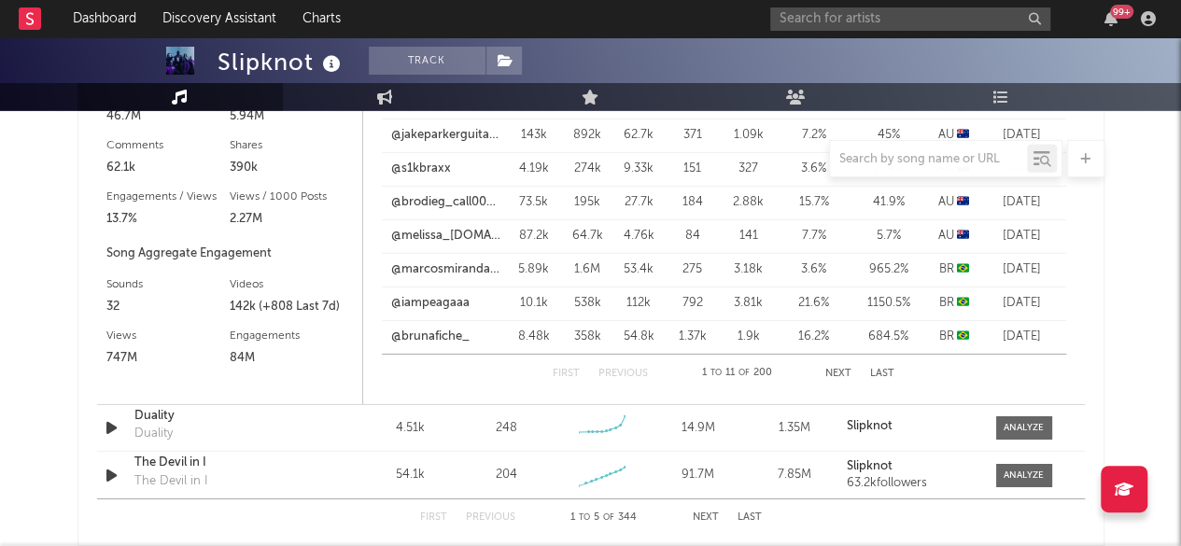
click at [837, 370] on button "Next" at bounding box center [838, 374] width 26 height 10
click at [837, 370] on button "Next" at bounding box center [839, 374] width 26 height 10
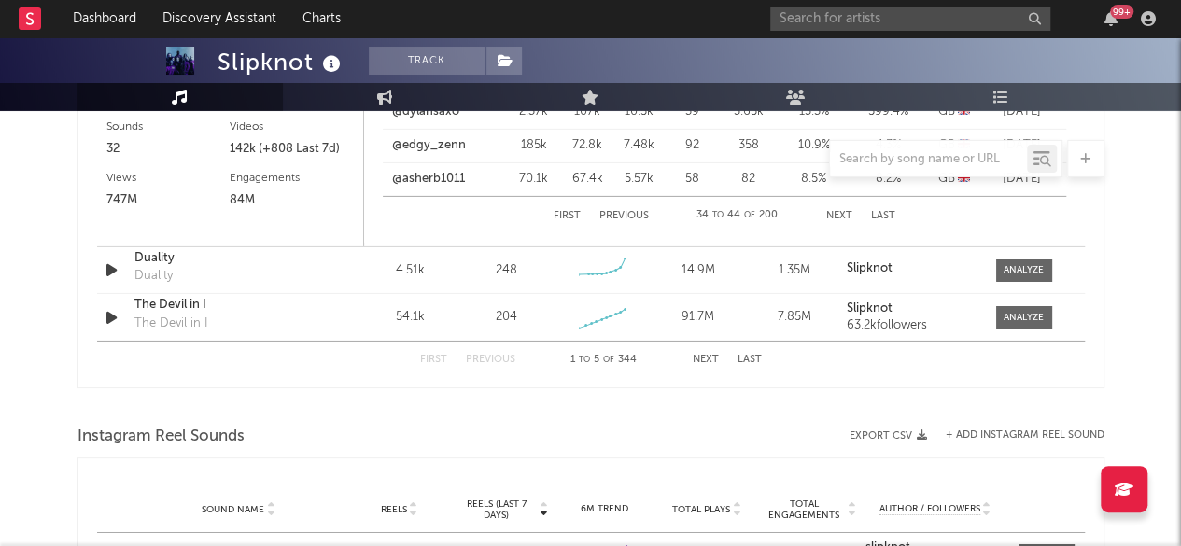
scroll to position [2987, 0]
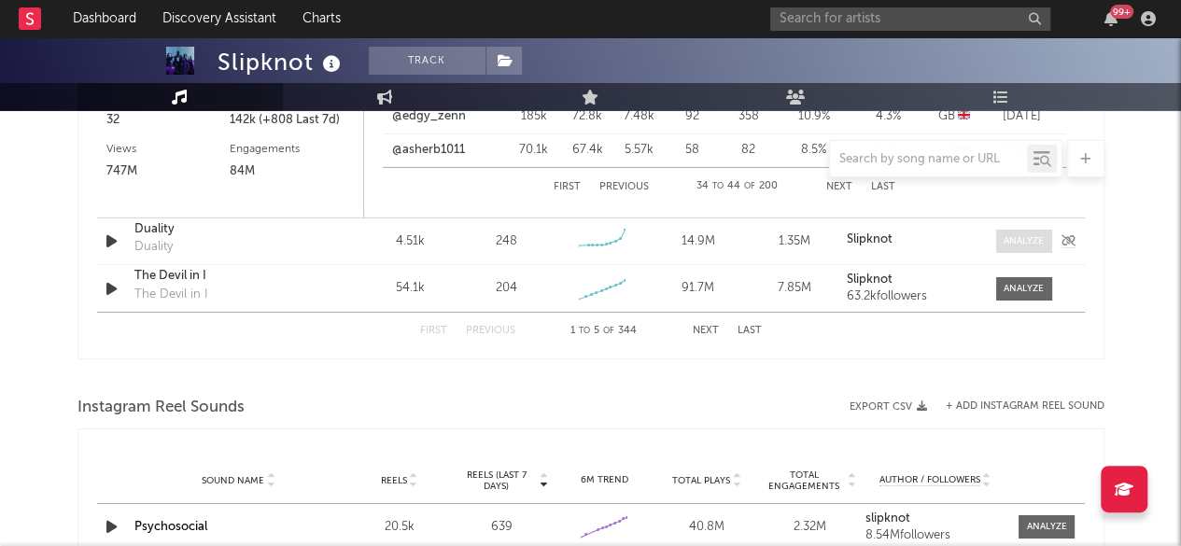
click at [1019, 242] on div at bounding box center [1023, 241] width 40 height 14
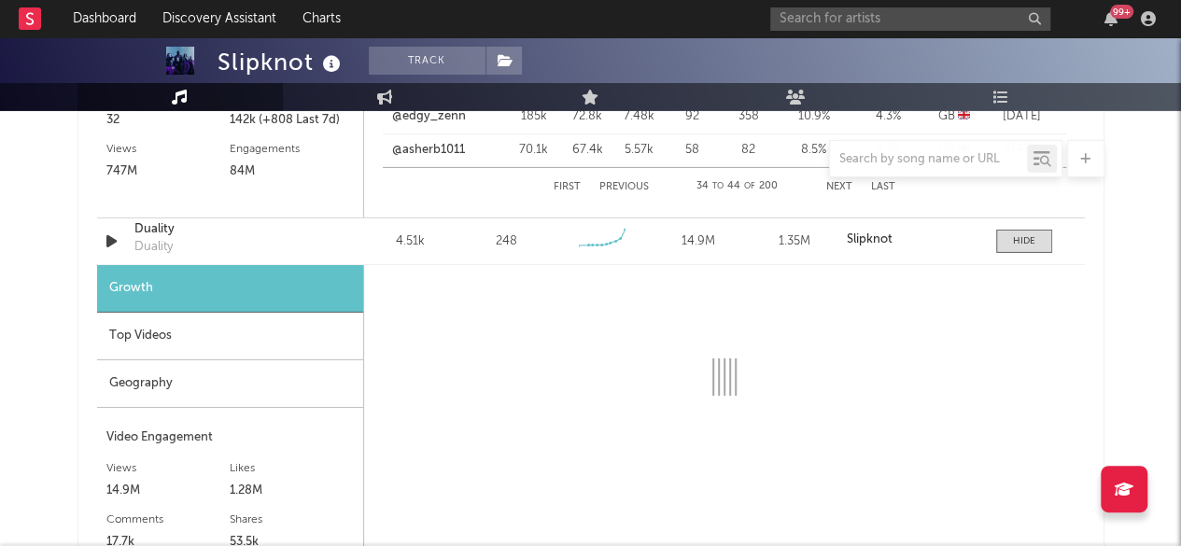
click at [147, 382] on div "Geography" at bounding box center [230, 384] width 266 height 48
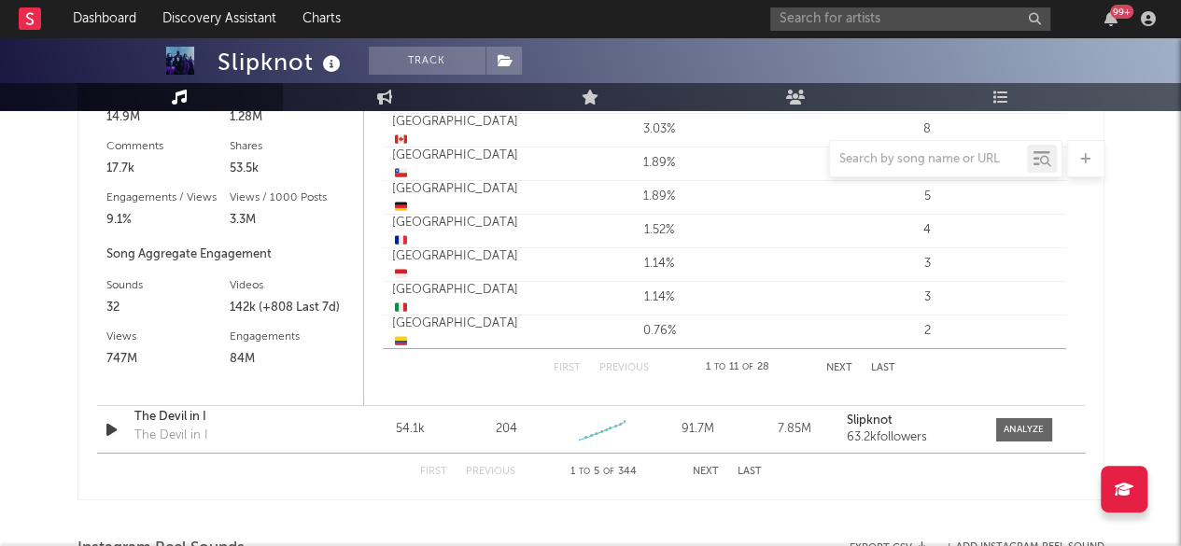
scroll to position [3547, 0]
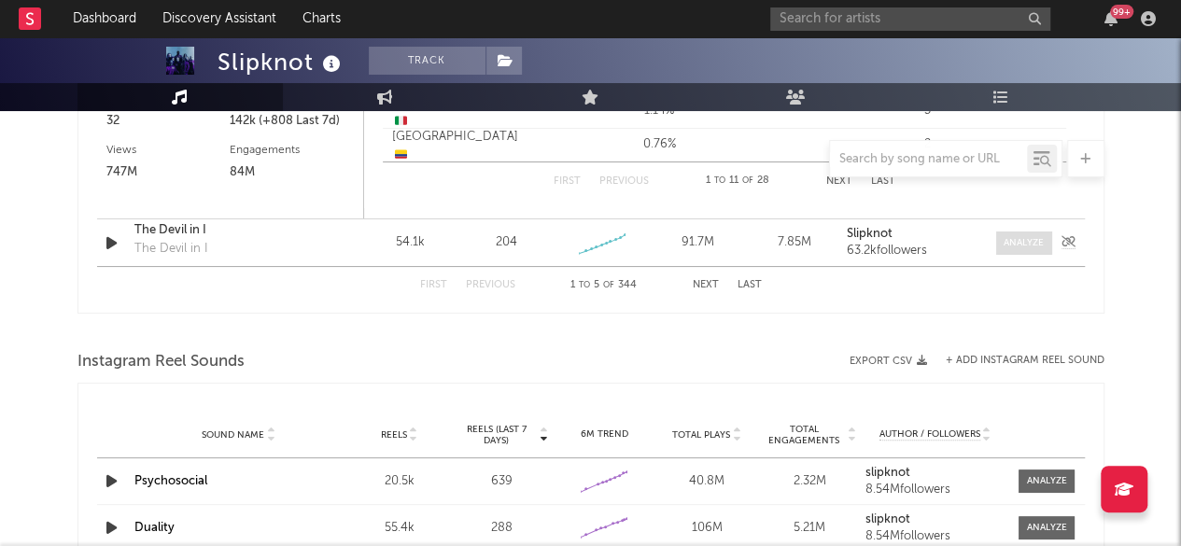
click at [1022, 240] on div at bounding box center [1023, 243] width 40 height 14
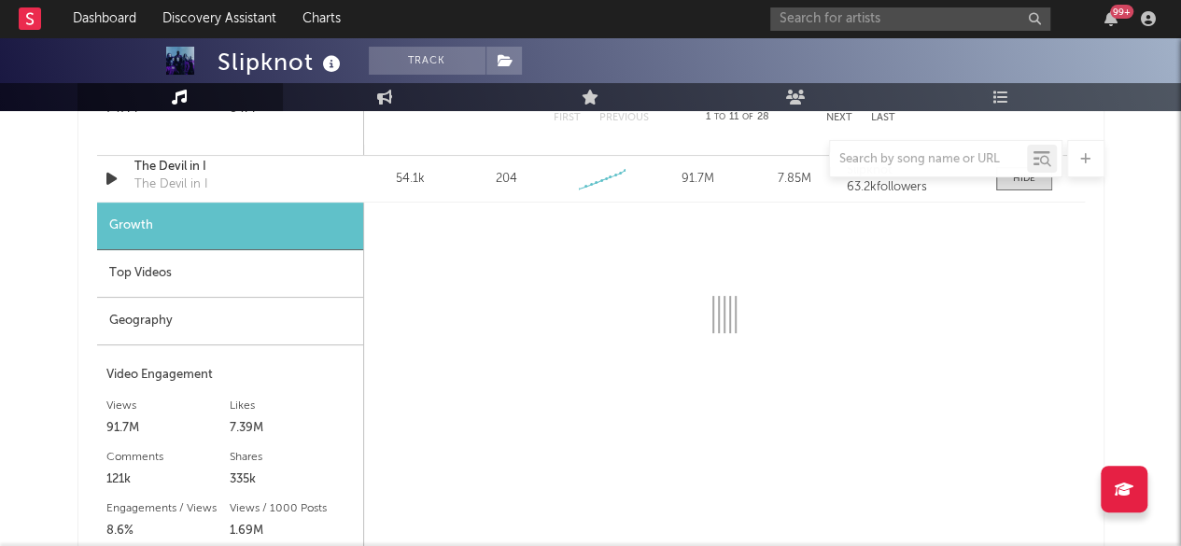
scroll to position [3640, 0]
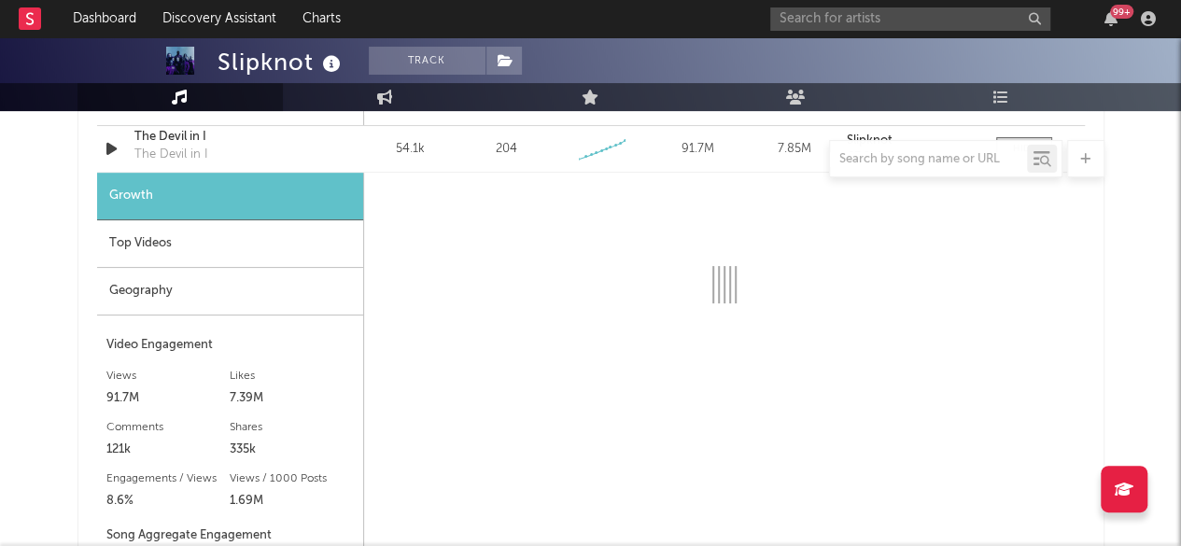
click at [159, 295] on div "Geography" at bounding box center [230, 292] width 266 height 48
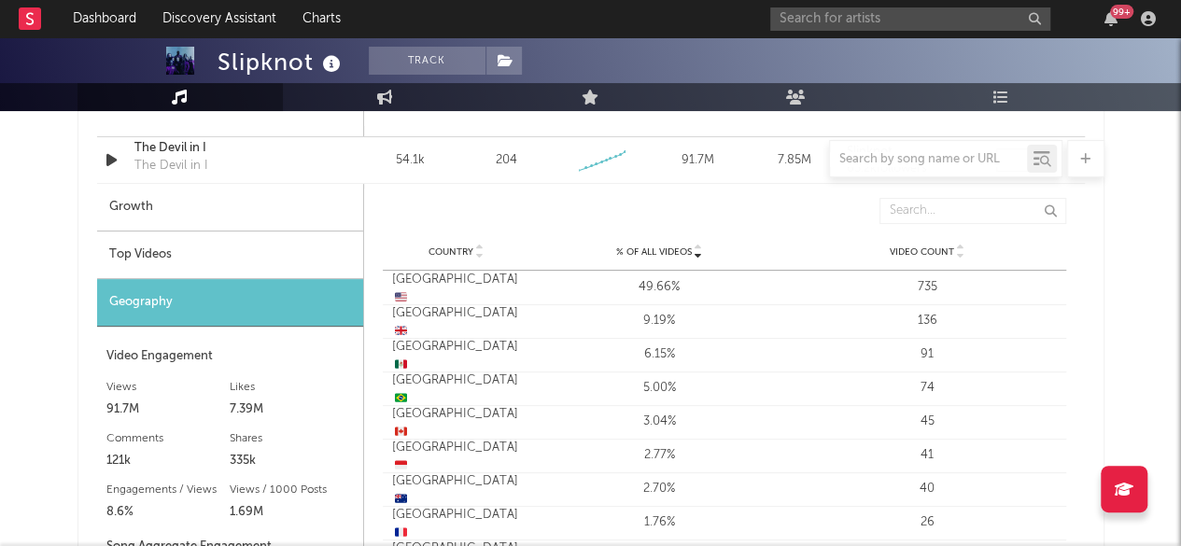
scroll to position [3547, 0]
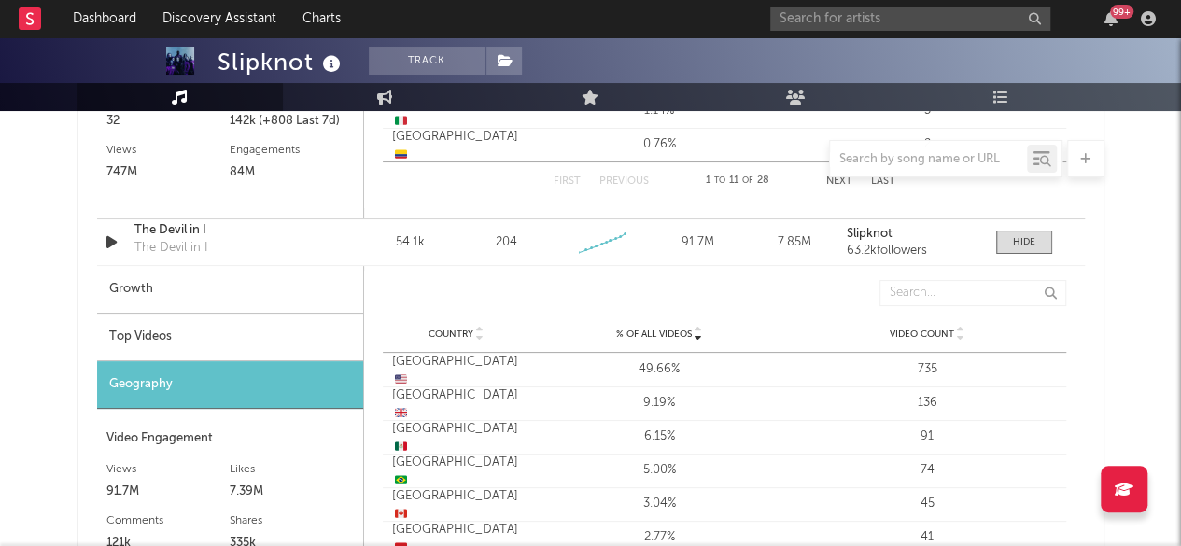
click at [125, 335] on div "Top Videos" at bounding box center [230, 338] width 266 height 48
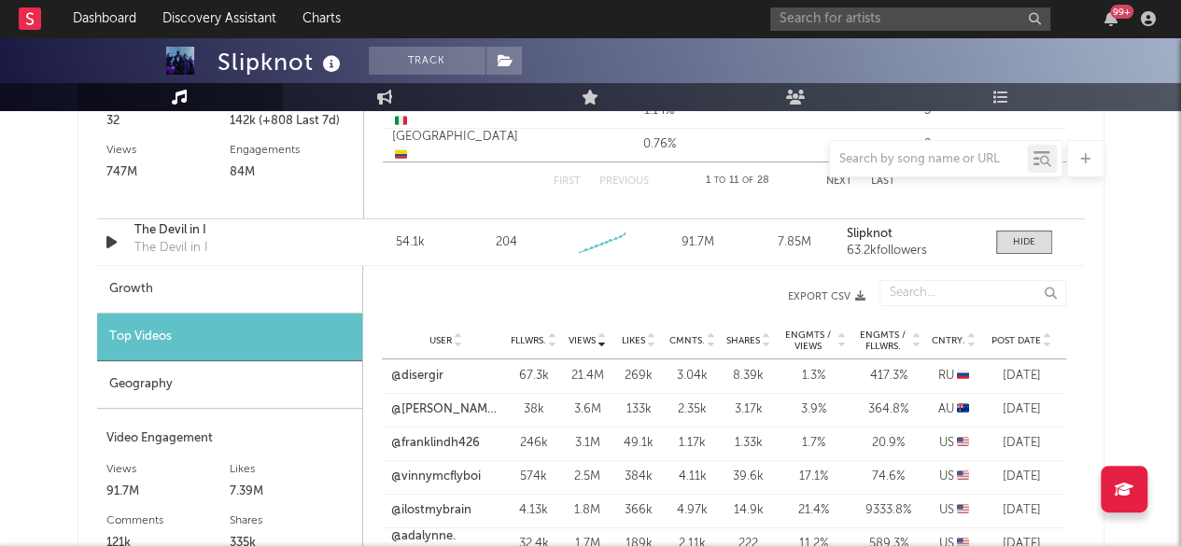
click at [973, 333] on icon at bounding box center [971, 336] width 9 height 7
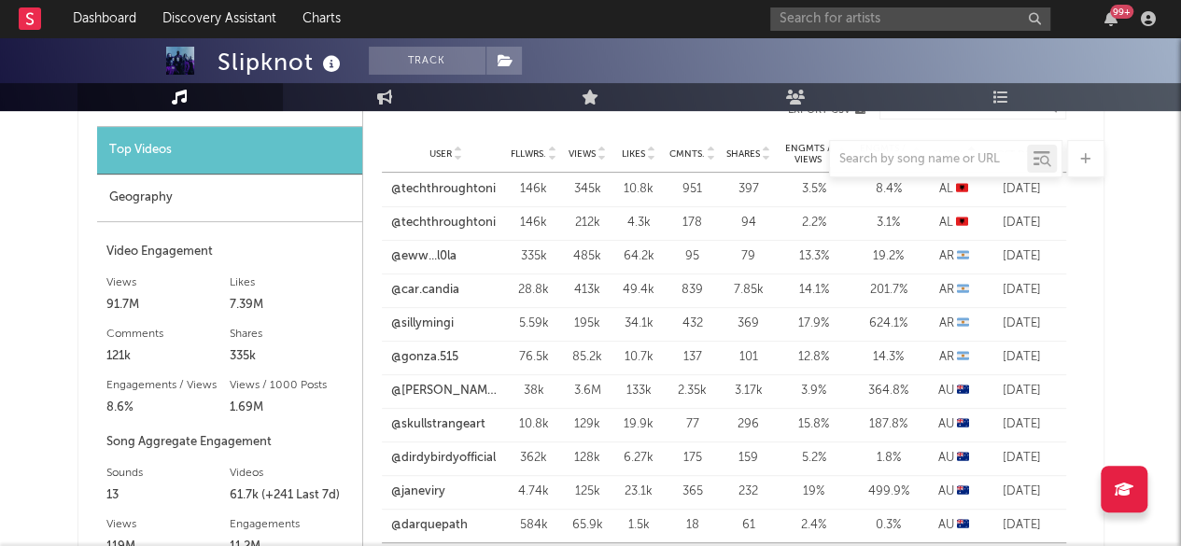
scroll to position [3920, 0]
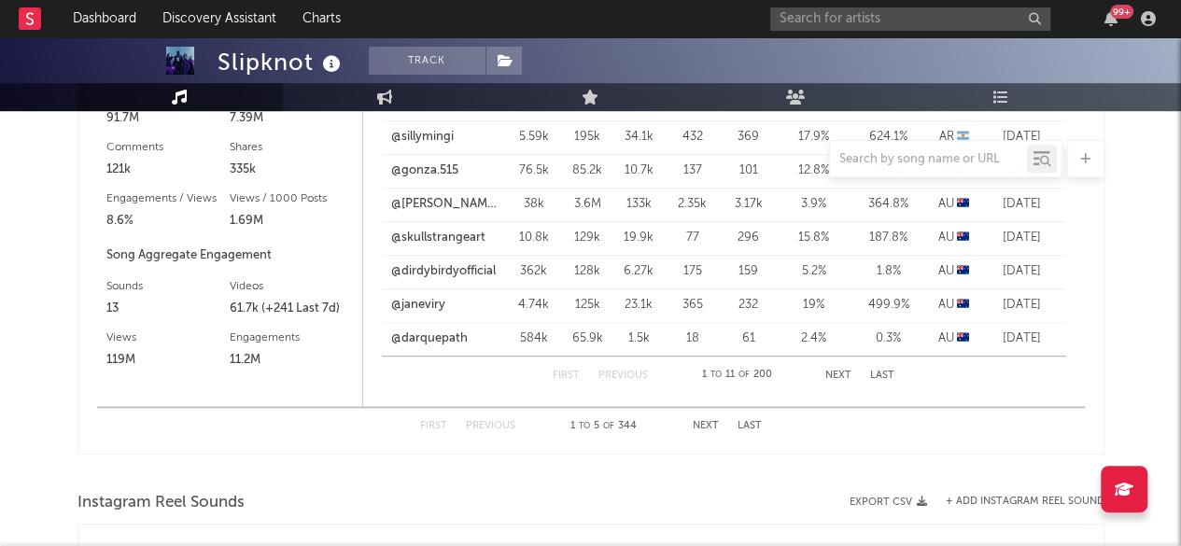
click at [837, 372] on button "Next" at bounding box center [838, 376] width 26 height 10
click at [837, 372] on button "Next" at bounding box center [839, 376] width 26 height 10
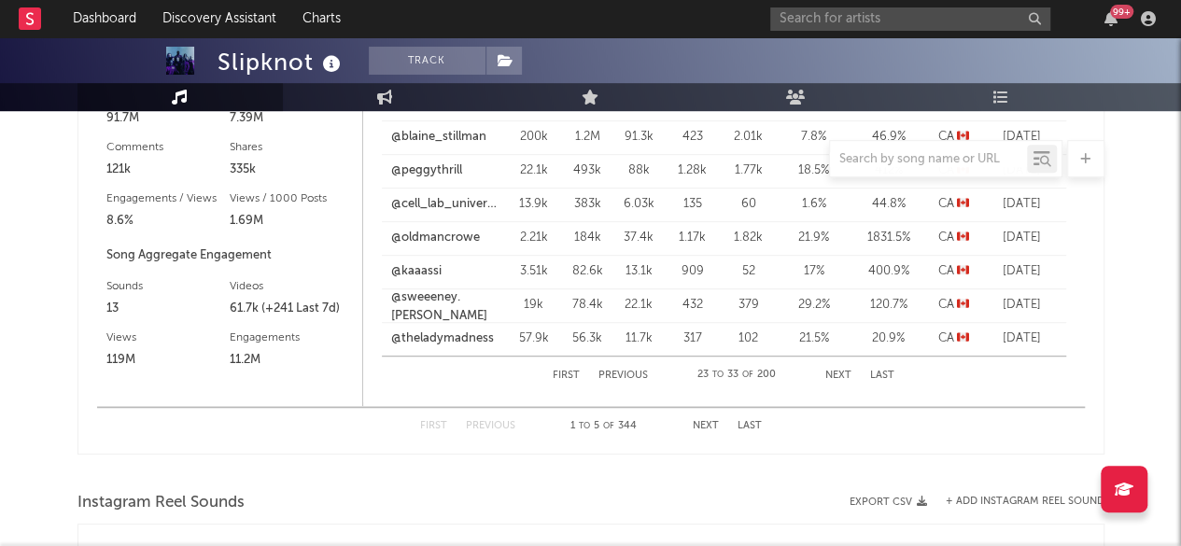
click at [837, 372] on button "Next" at bounding box center [838, 376] width 26 height 10
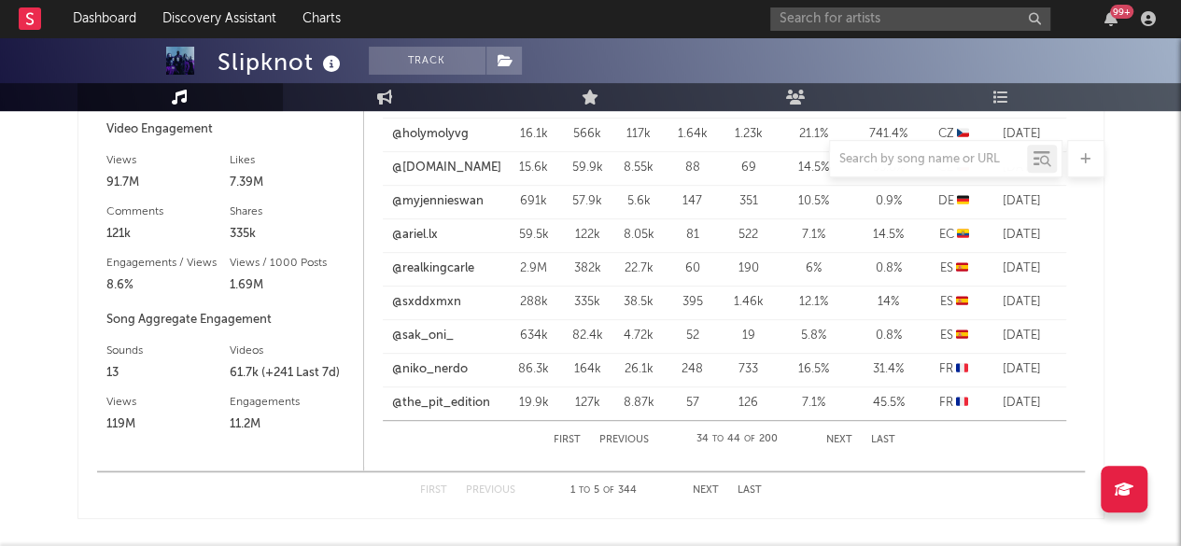
scroll to position [3827, 0]
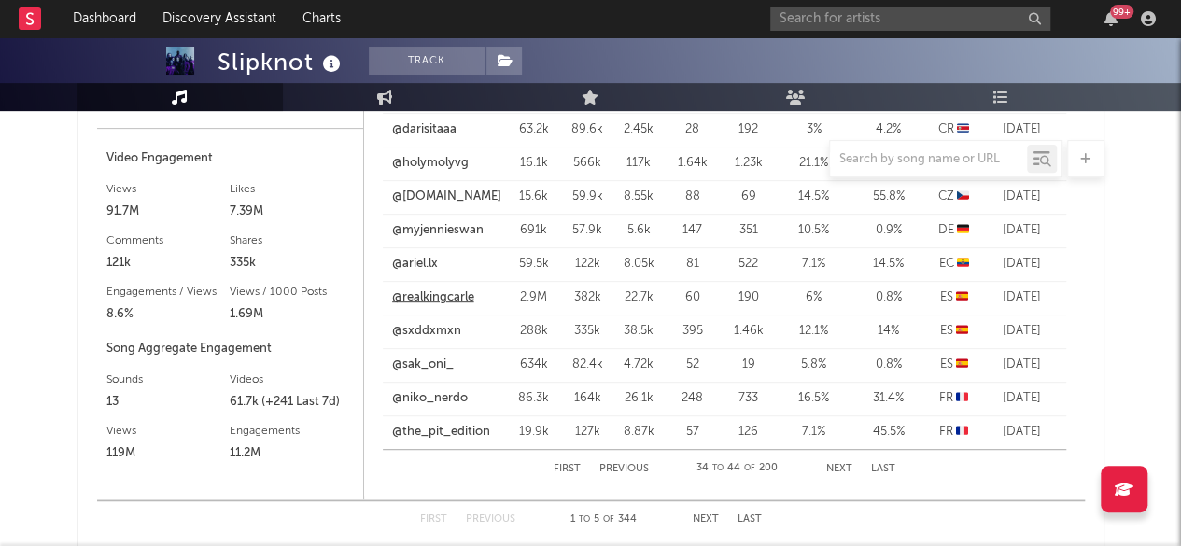
click at [452, 294] on link "@realkingcarle" at bounding box center [433, 297] width 82 height 19
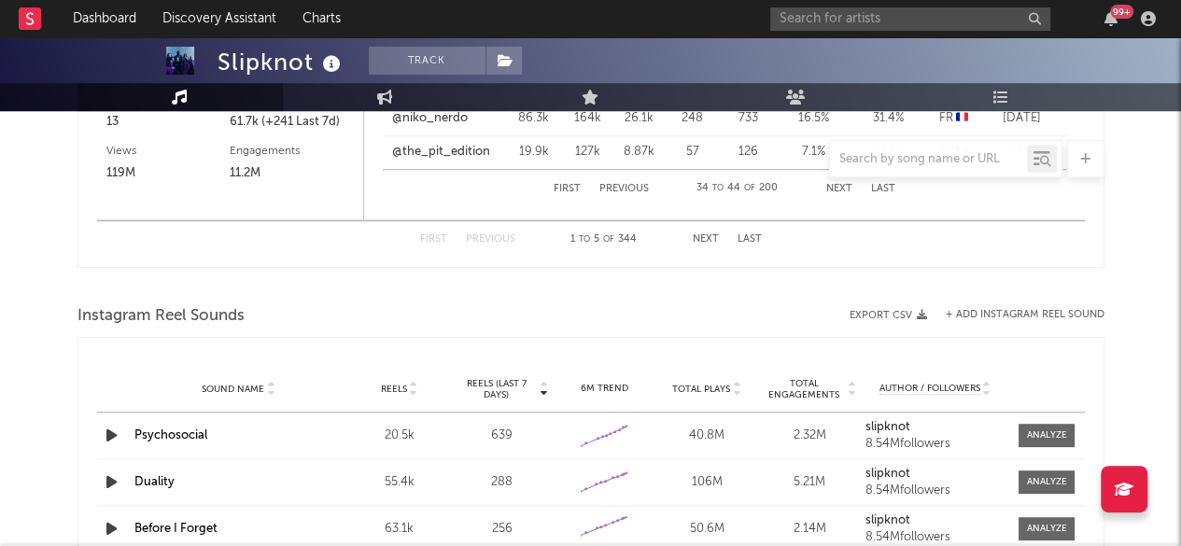
scroll to position [4200, 0]
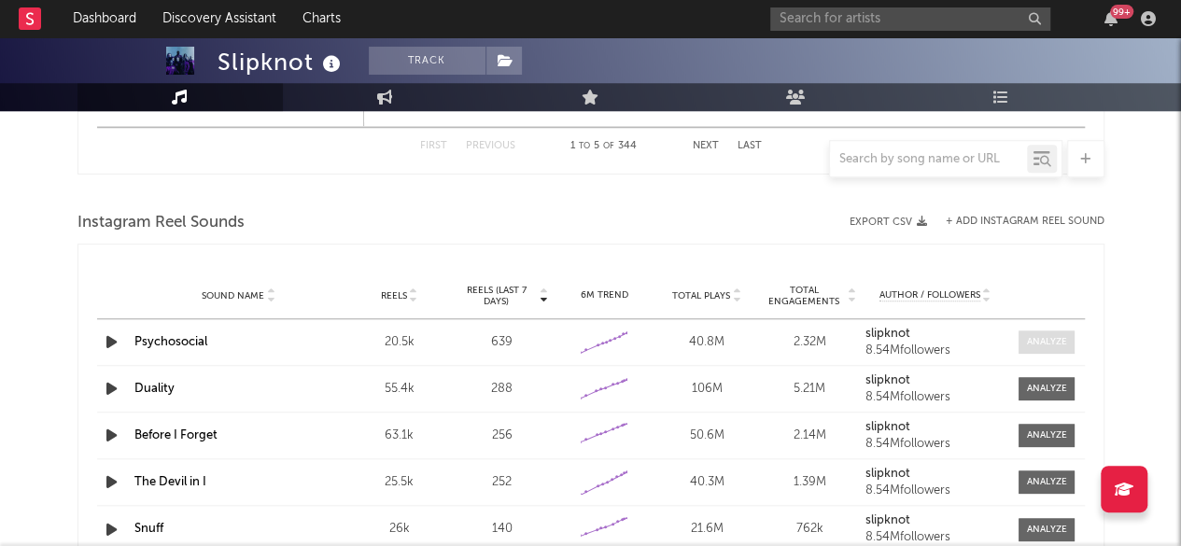
click at [1050, 335] on div at bounding box center [1047, 342] width 40 height 14
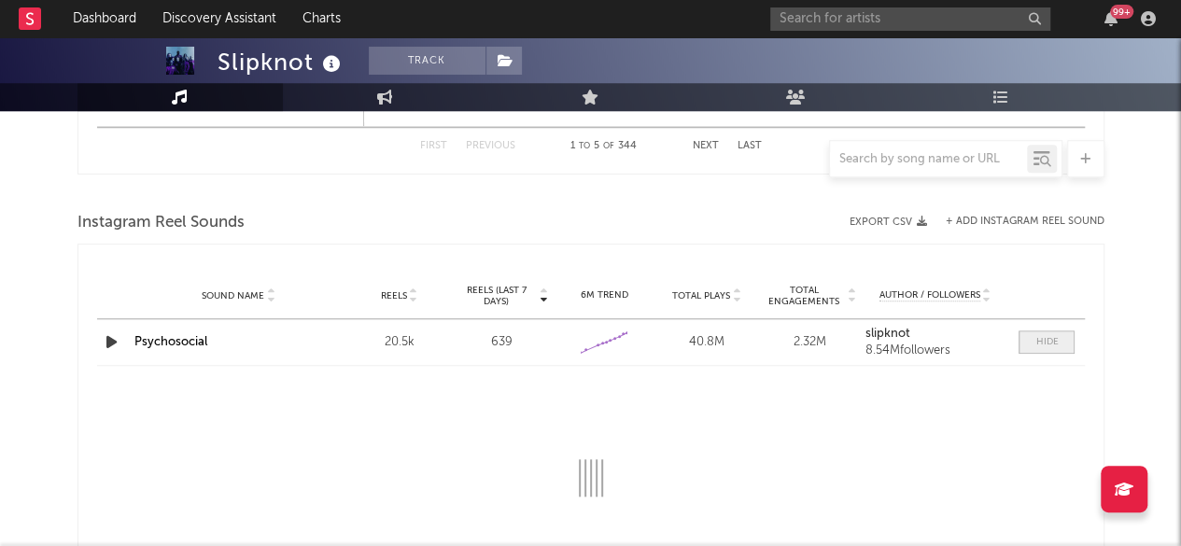
scroll to position [4293, 0]
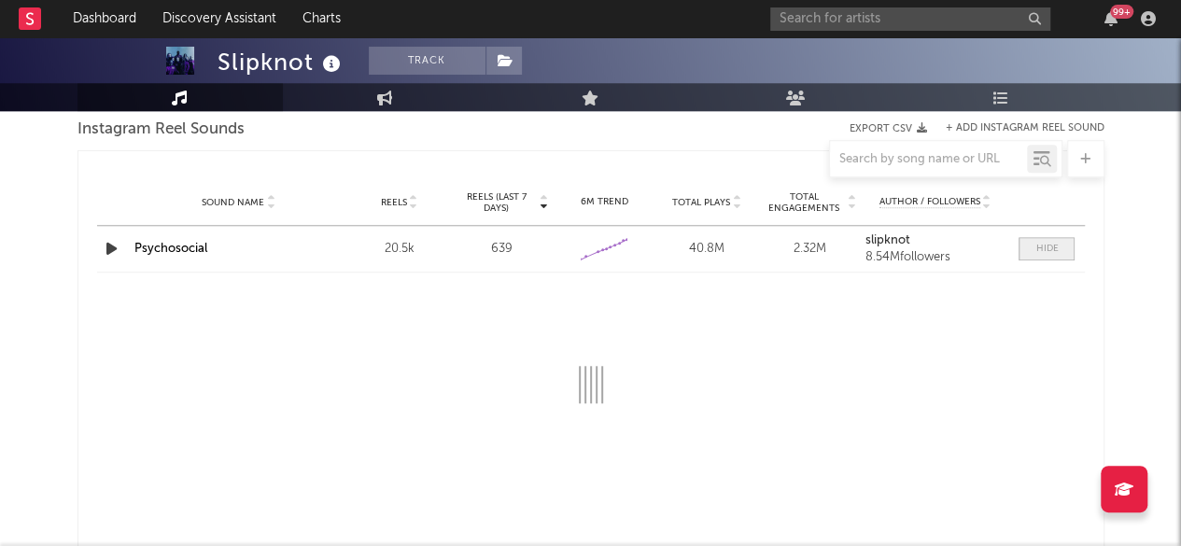
select select "6m"
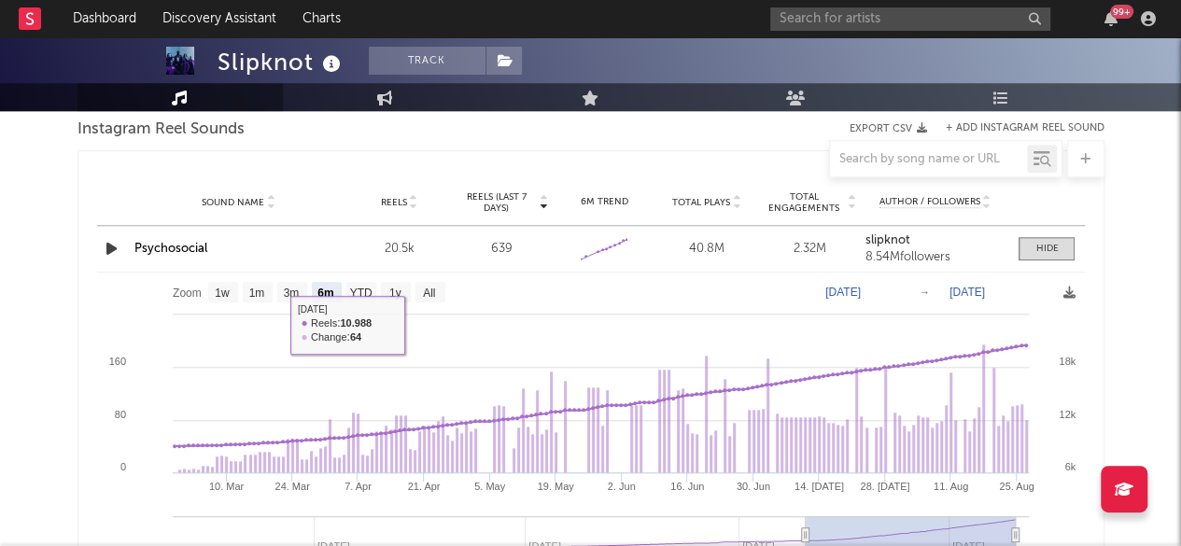
click at [185, 246] on link "Psychosocial" at bounding box center [170, 249] width 73 height 12
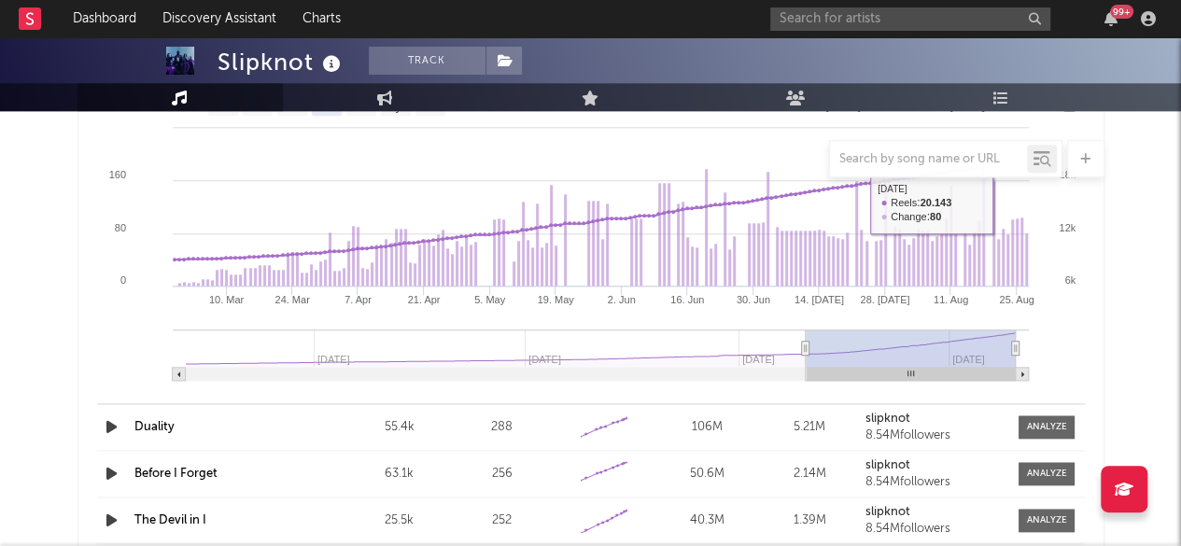
scroll to position [4573, 0]
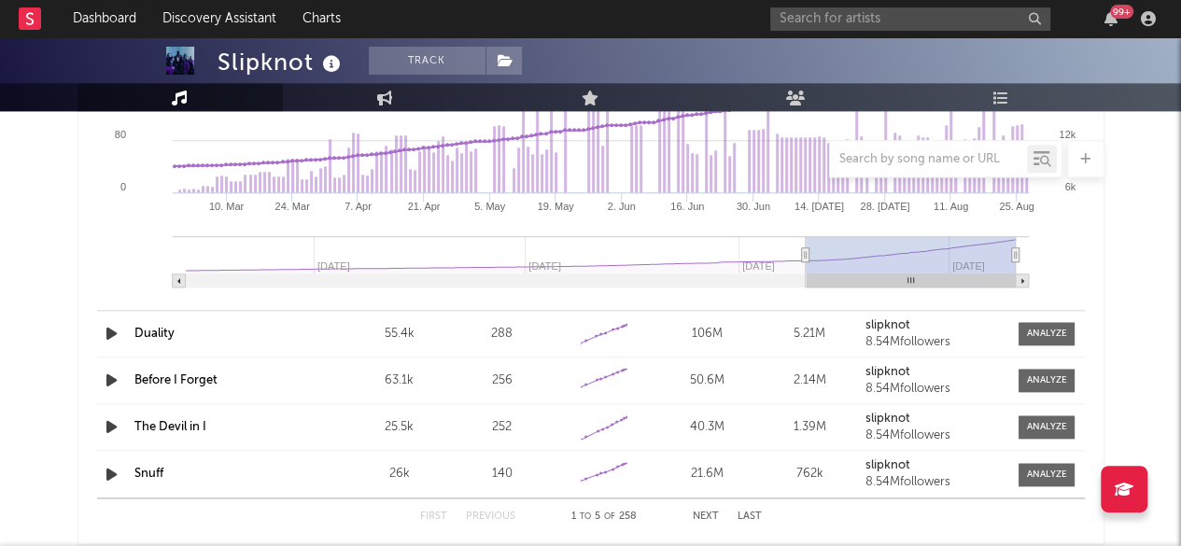
click at [155, 333] on link "Duality" at bounding box center [154, 334] width 40 height 12
click at [909, 13] on input "text" at bounding box center [910, 18] width 280 height 23
click at [860, 19] on input "charli xcx" at bounding box center [910, 18] width 280 height 23
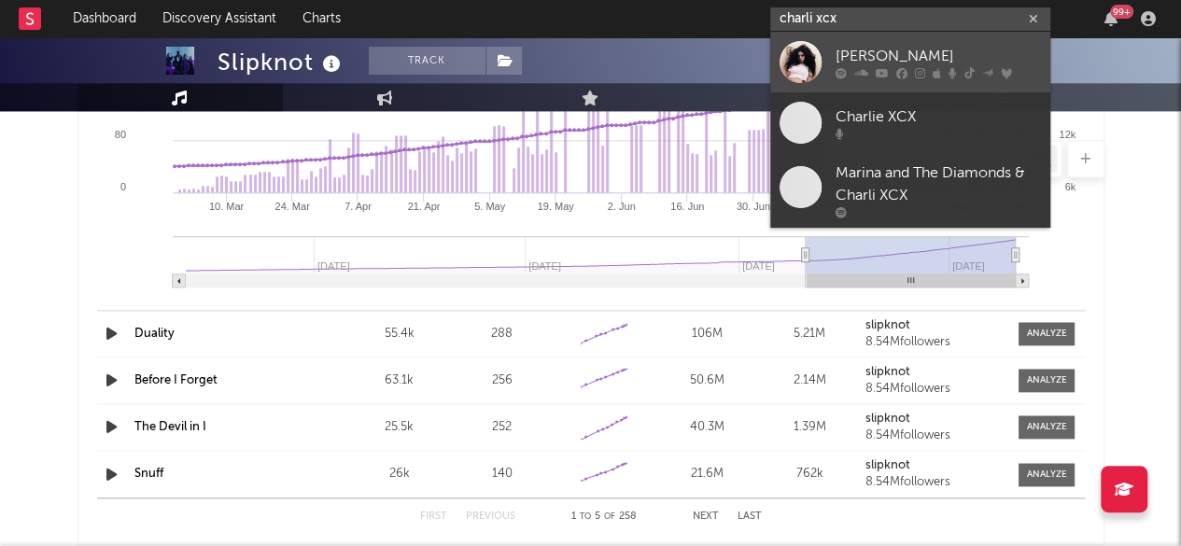
type input "charli xcx"
click at [861, 64] on div "[PERSON_NAME]" at bounding box center [937, 56] width 205 height 22
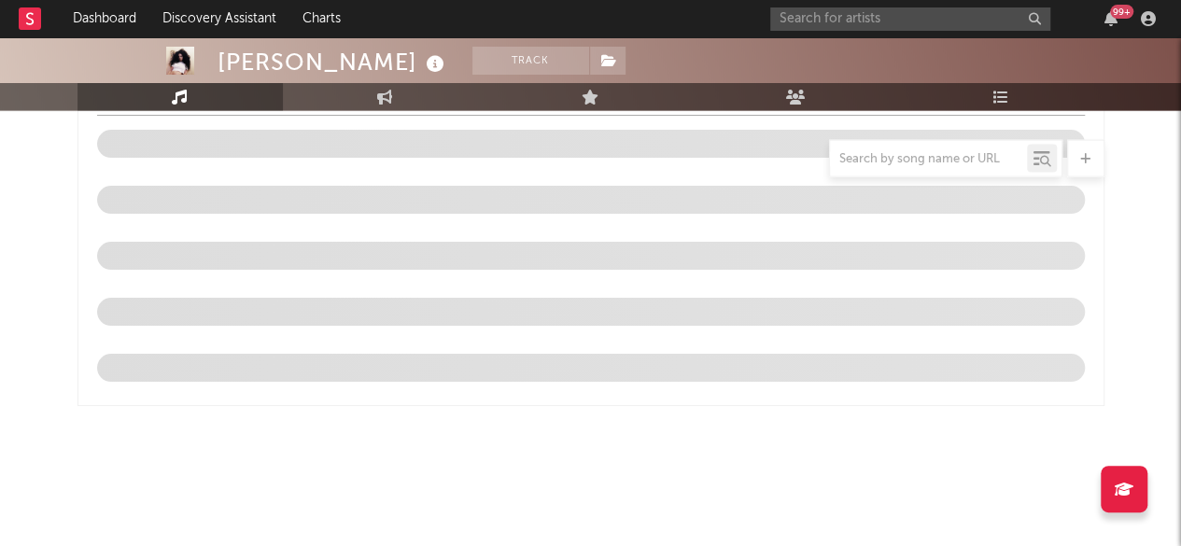
scroll to position [2010, 0]
select select "6m"
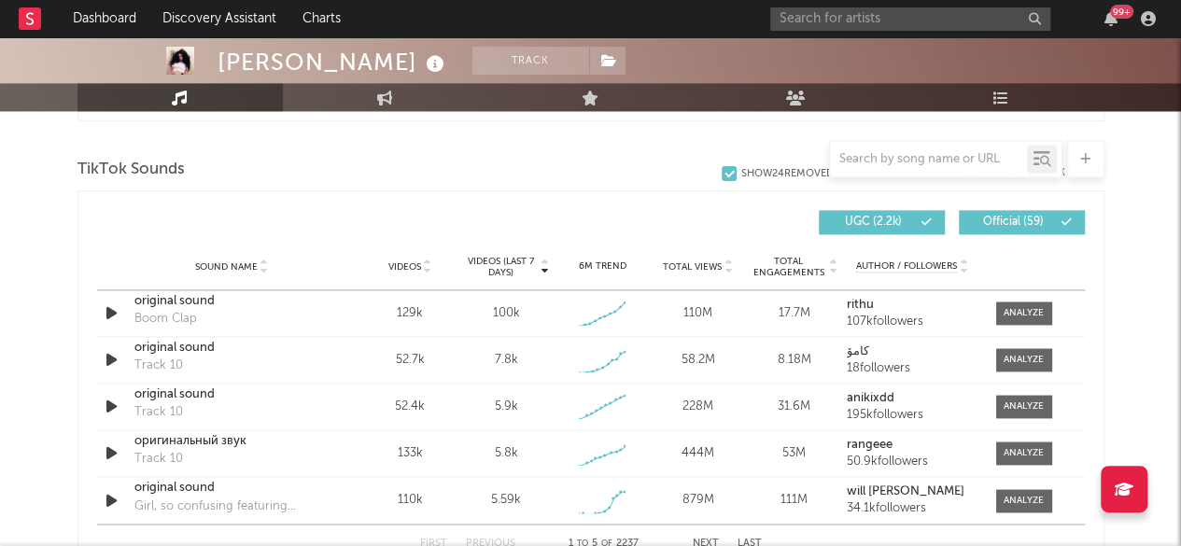
scroll to position [1261, 0]
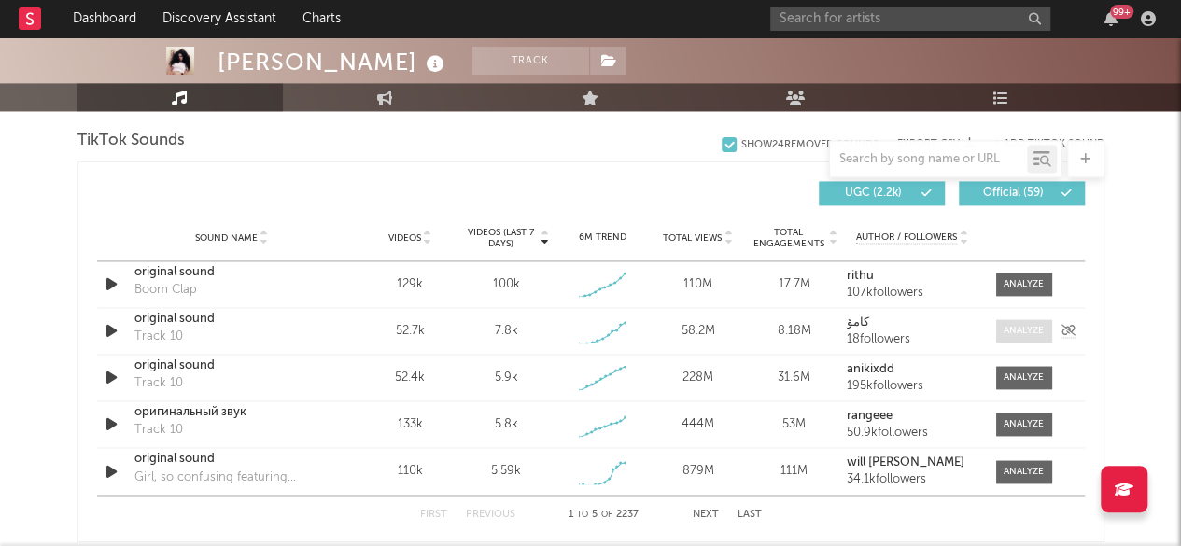
click at [1016, 337] on span at bounding box center [1024, 330] width 56 height 23
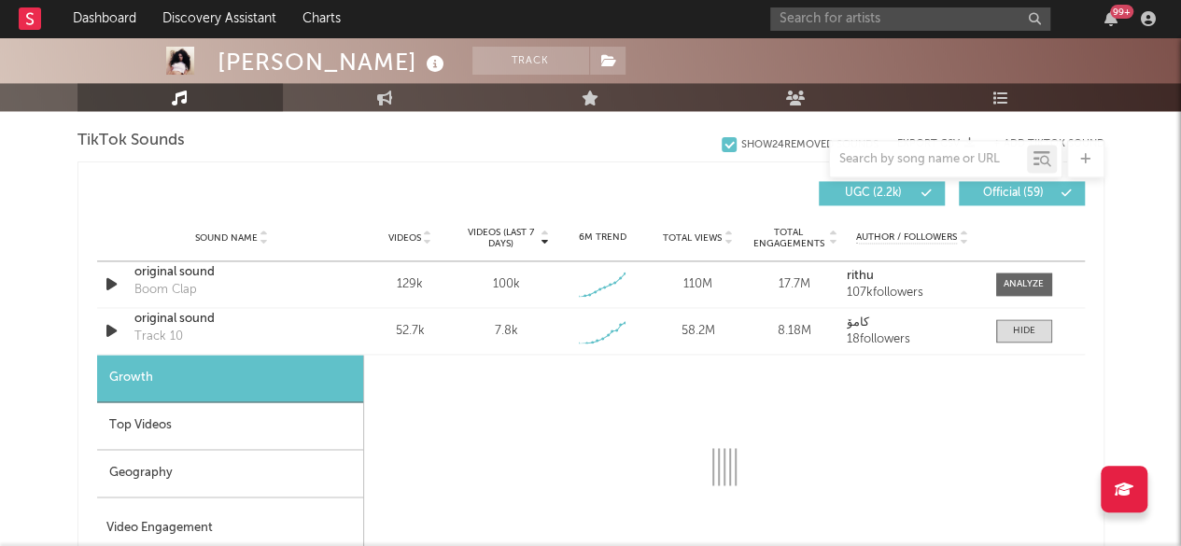
select select "1w"
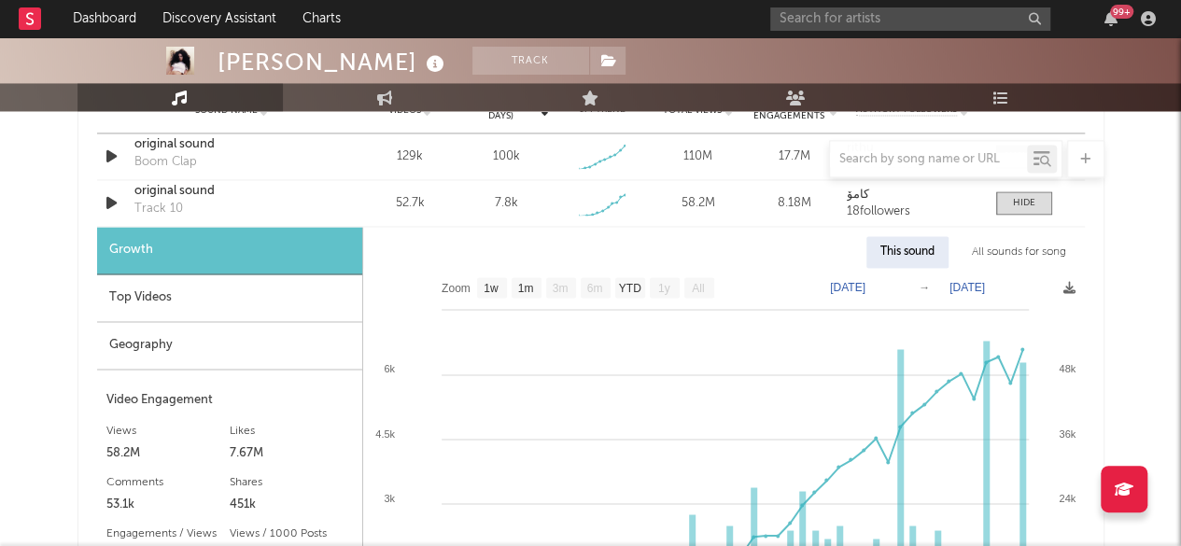
scroll to position [1448, 0]
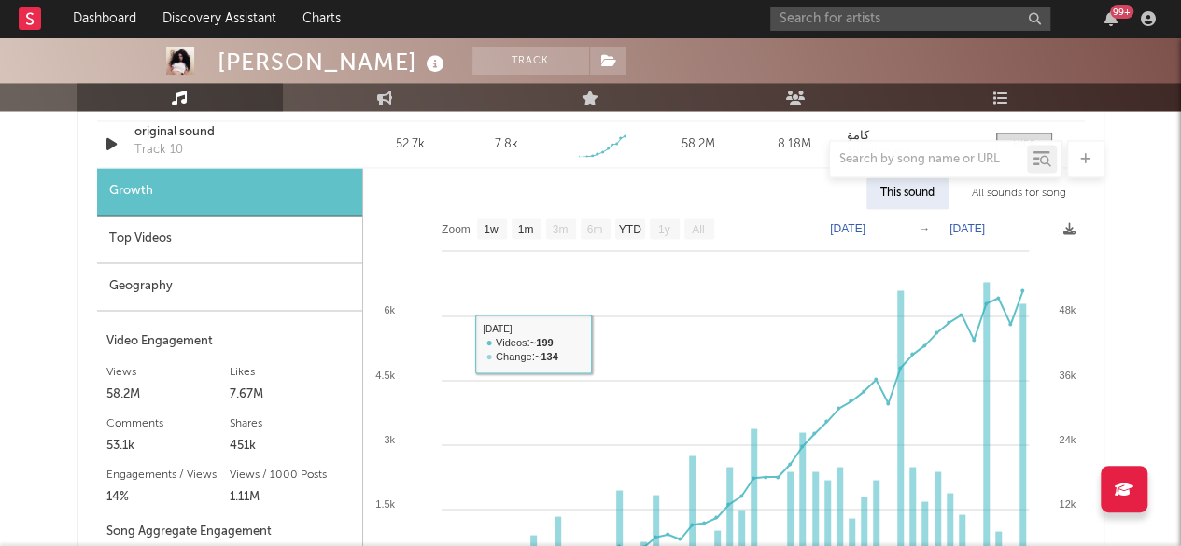
click at [177, 277] on div "Geography" at bounding box center [229, 287] width 265 height 48
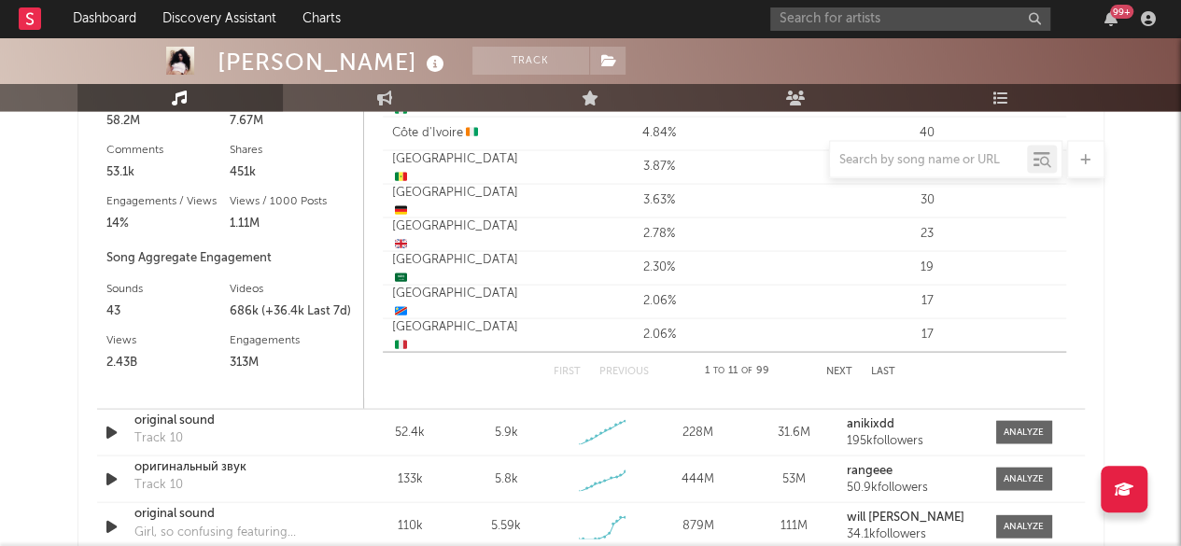
scroll to position [1821, 0]
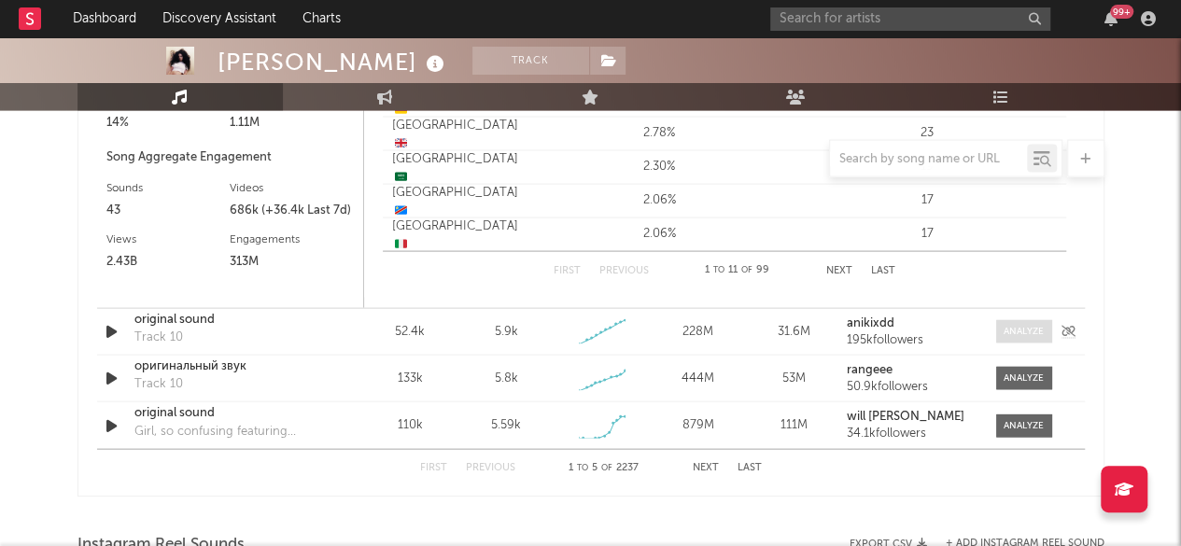
click at [1016, 331] on div at bounding box center [1023, 332] width 40 height 14
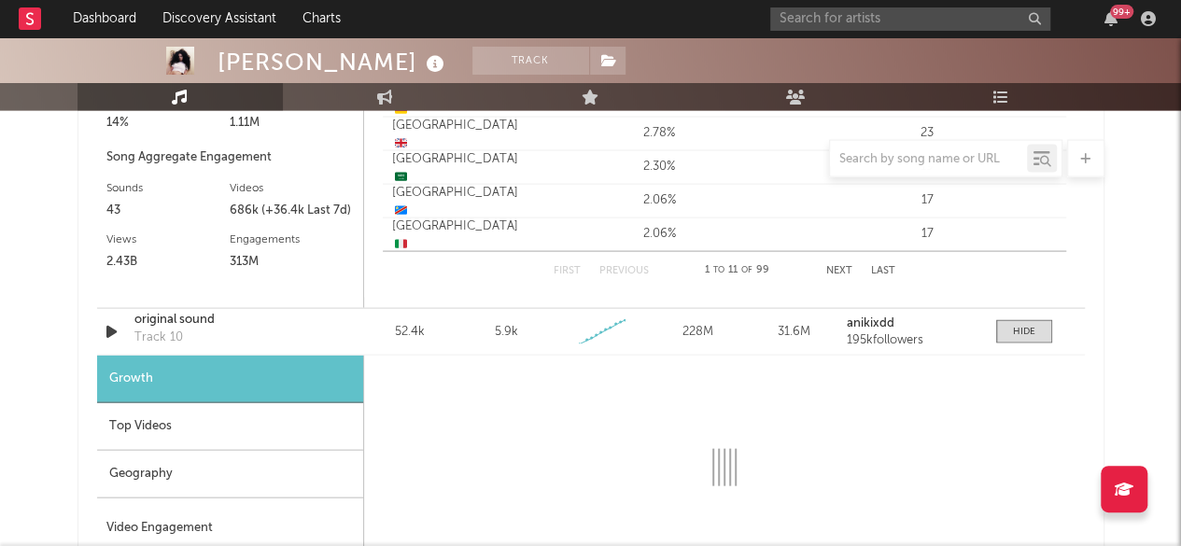
select select "1w"
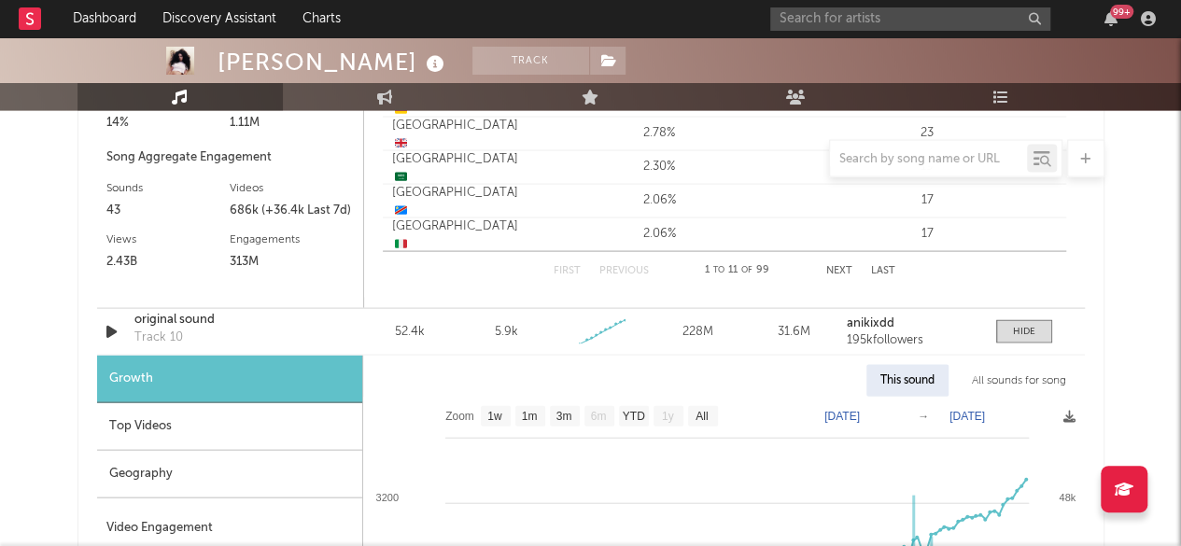
click at [142, 469] on div "Geography" at bounding box center [229, 475] width 265 height 48
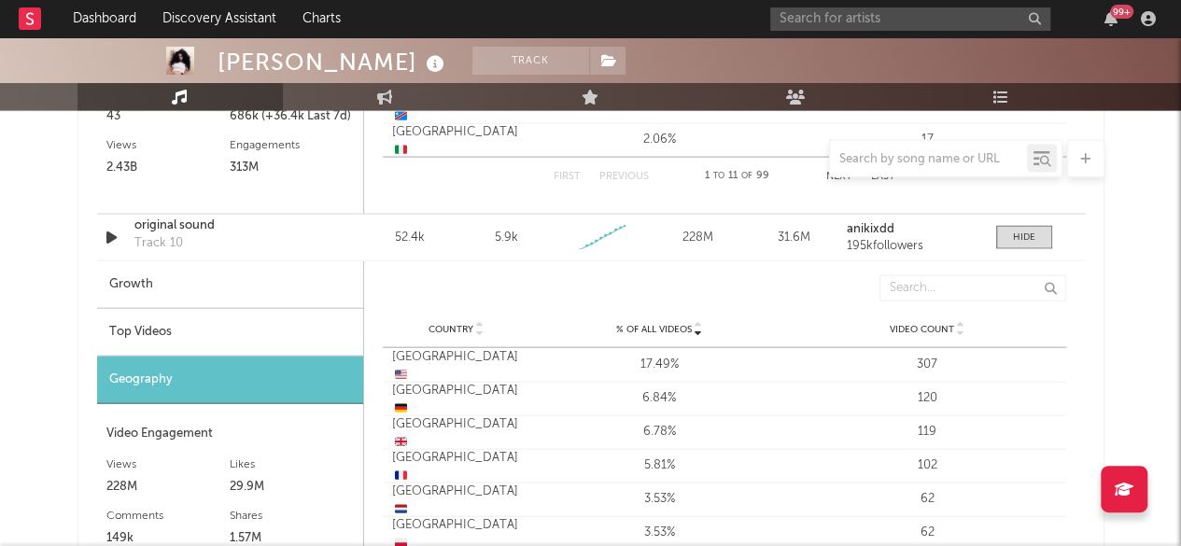
scroll to position [1914, 0]
click at [159, 329] on div "Top Videos" at bounding box center [230, 334] width 266 height 48
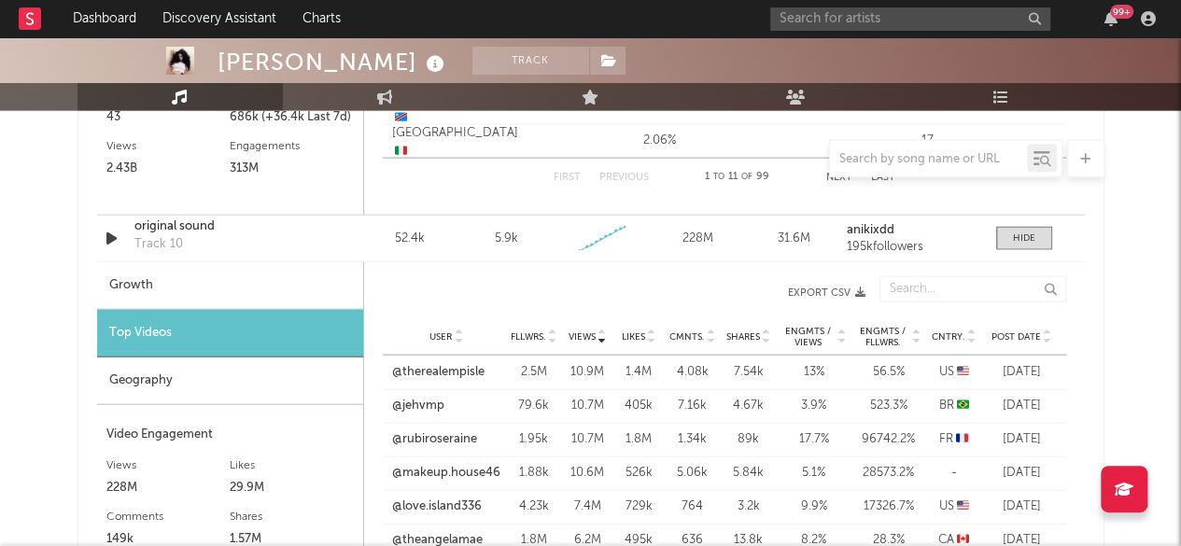
click at [973, 337] on icon at bounding box center [971, 340] width 9 height 7
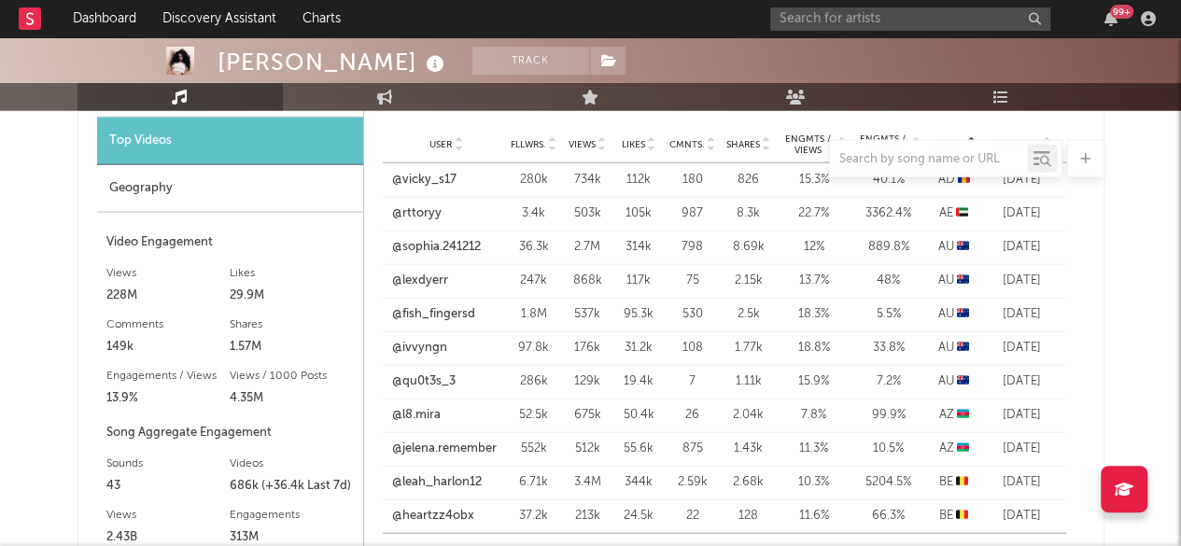
scroll to position [2194, 0]
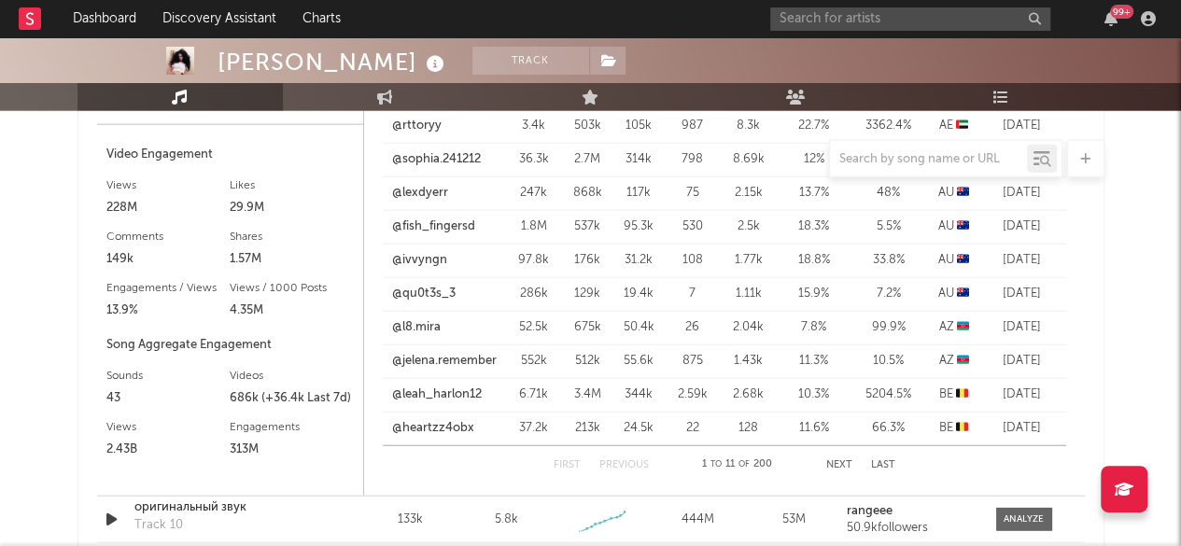
click at [841, 465] on button "Next" at bounding box center [839, 465] width 26 height 10
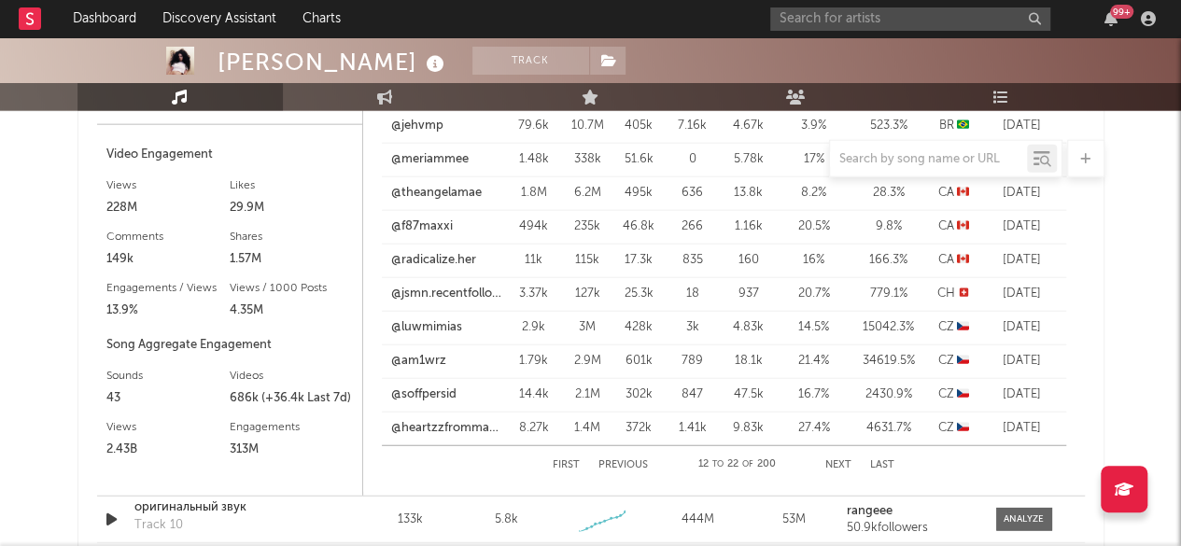
click at [841, 465] on button "Next" at bounding box center [838, 465] width 26 height 10
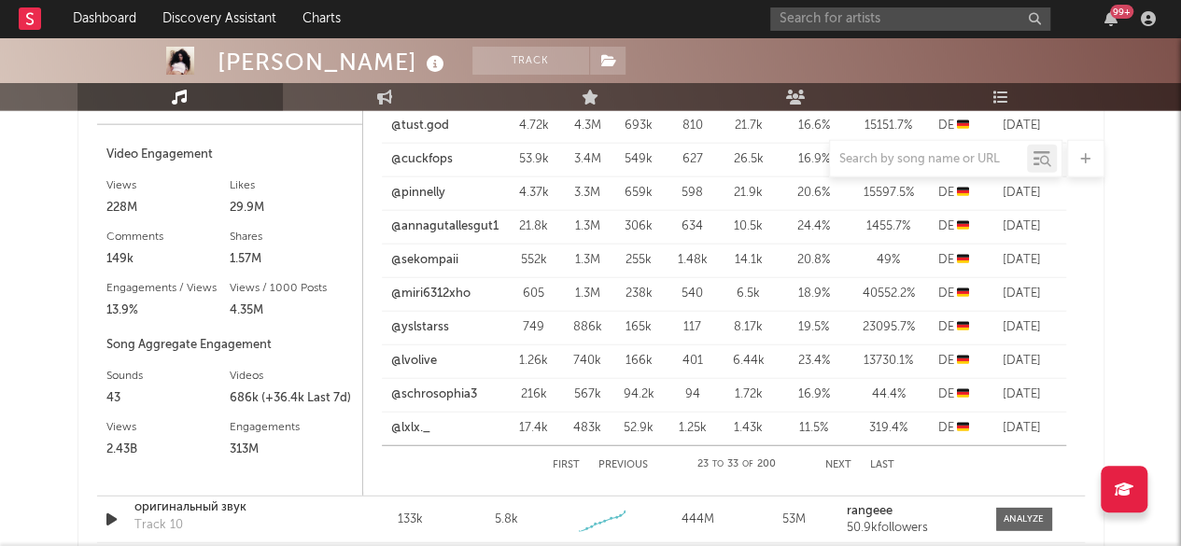
click at [841, 465] on button "Next" at bounding box center [838, 465] width 26 height 10
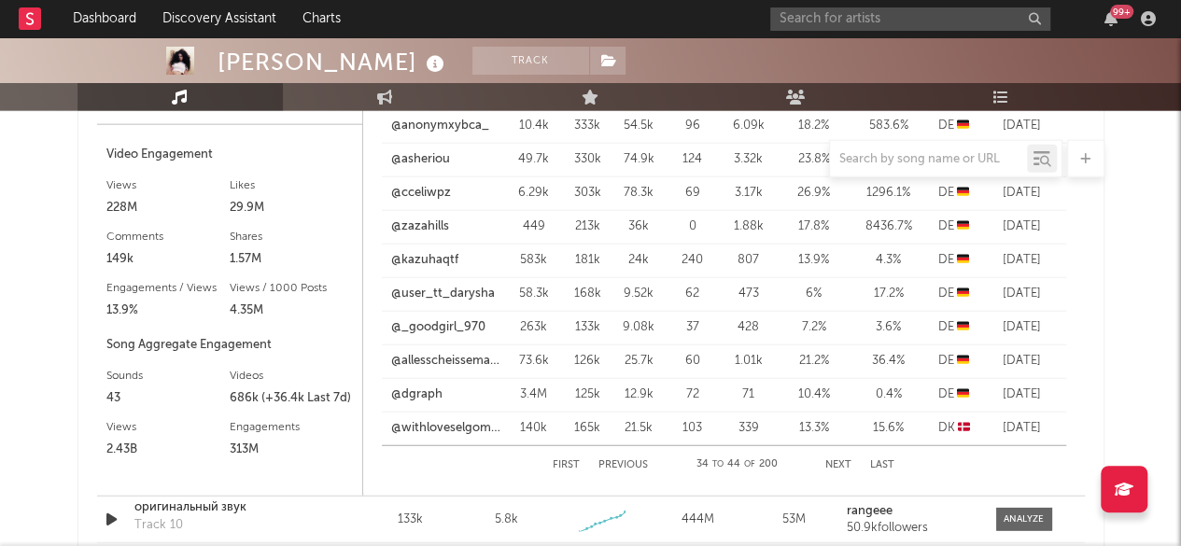
click at [841, 465] on button "Next" at bounding box center [838, 465] width 26 height 10
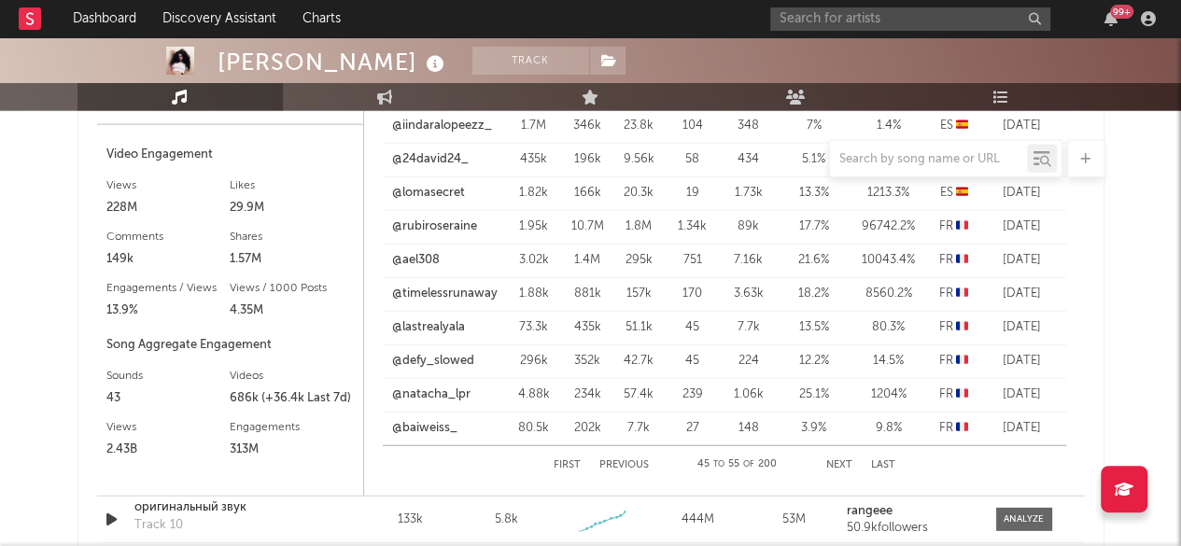
scroll to position [2008, 0]
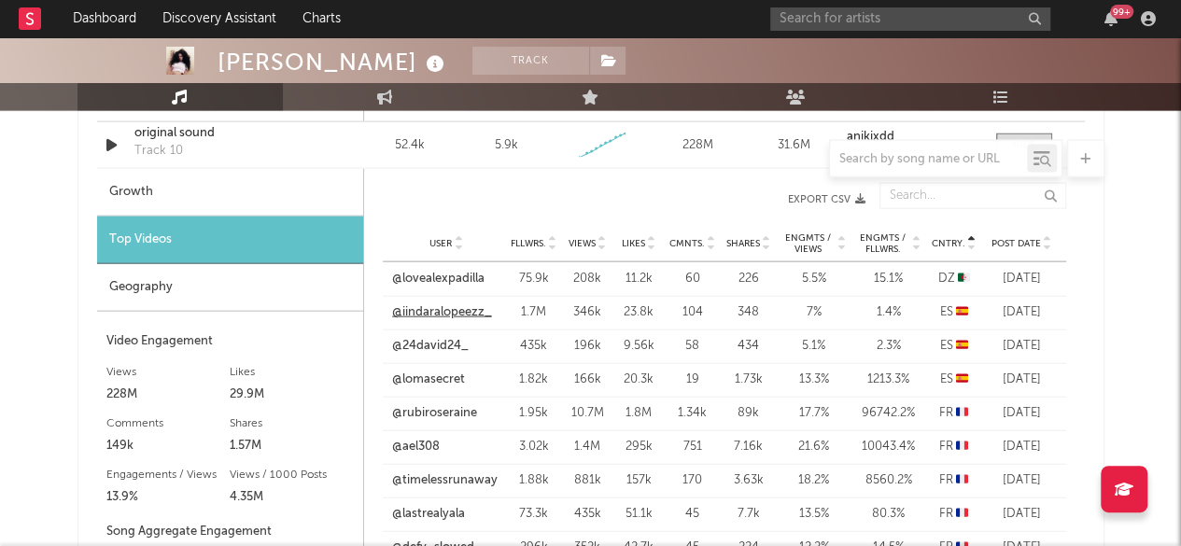
click at [469, 309] on link "@iindaralopeezz_" at bounding box center [442, 312] width 100 height 19
click at [427, 346] on link "@24david24_" at bounding box center [430, 346] width 77 height 19
